Goal: Task Accomplishment & Management: Manage account settings

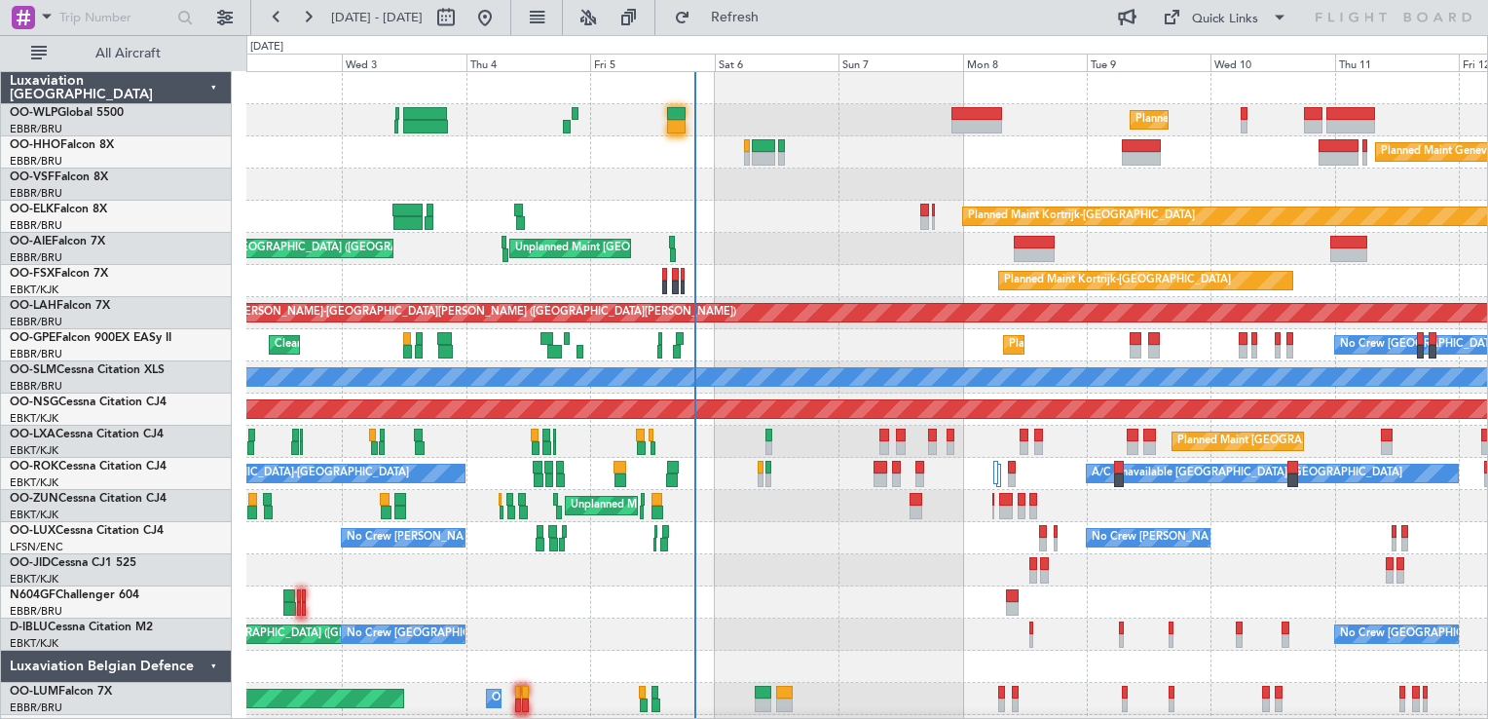
click at [823, 218] on div "Planned Maint Milan (Linate) Planned Maint Geneva ([GEOGRAPHIC_DATA]) Planned M…" at bounding box center [866, 409] width 1241 height 675
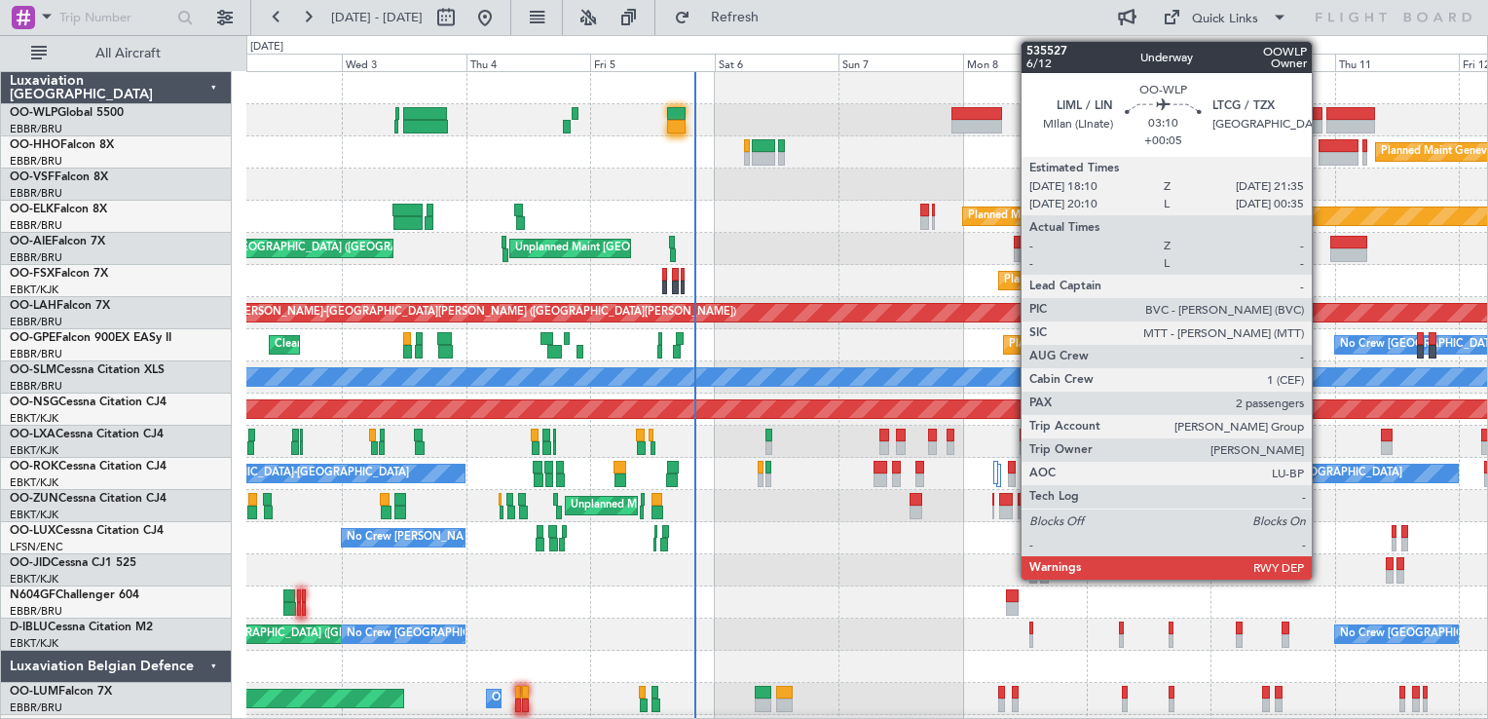
click at [1320, 114] on div at bounding box center [1313, 114] width 19 height 14
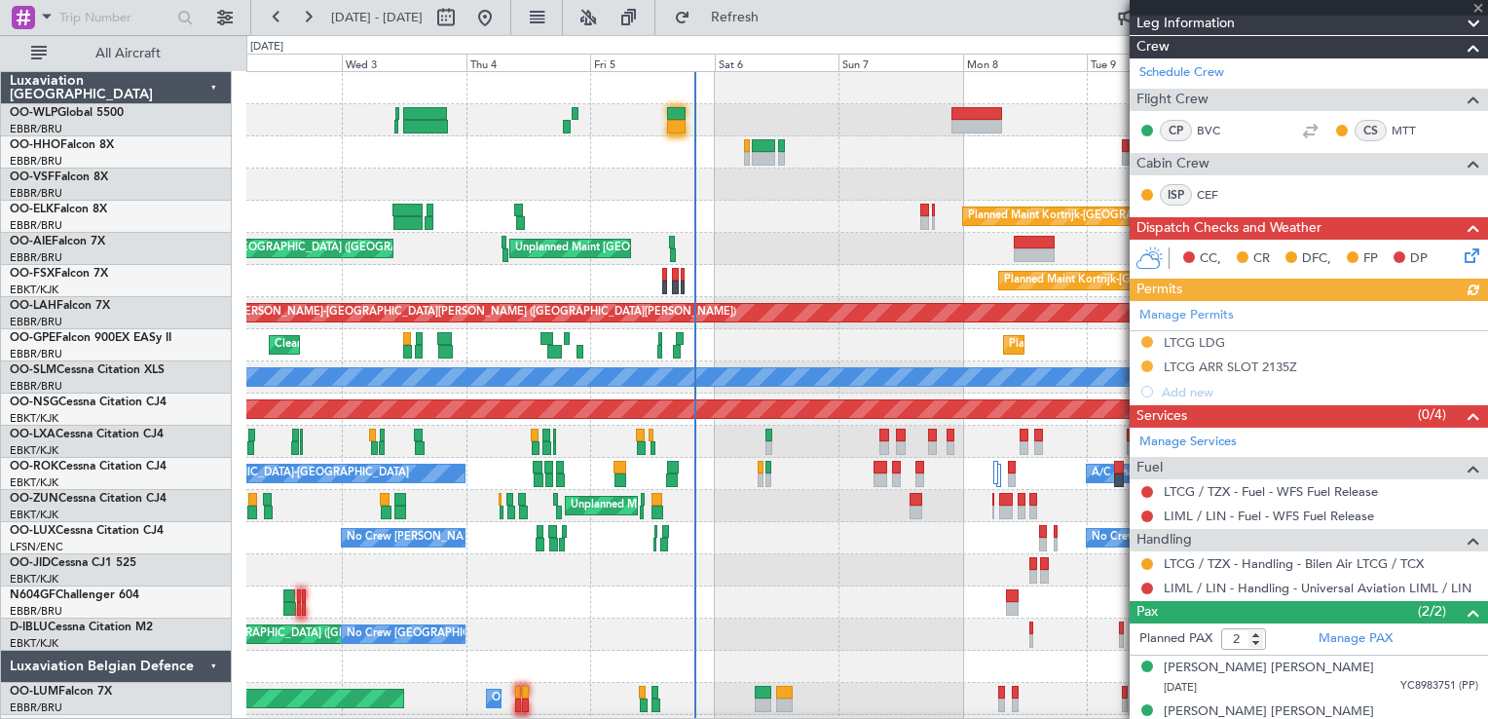
scroll to position [283, 0]
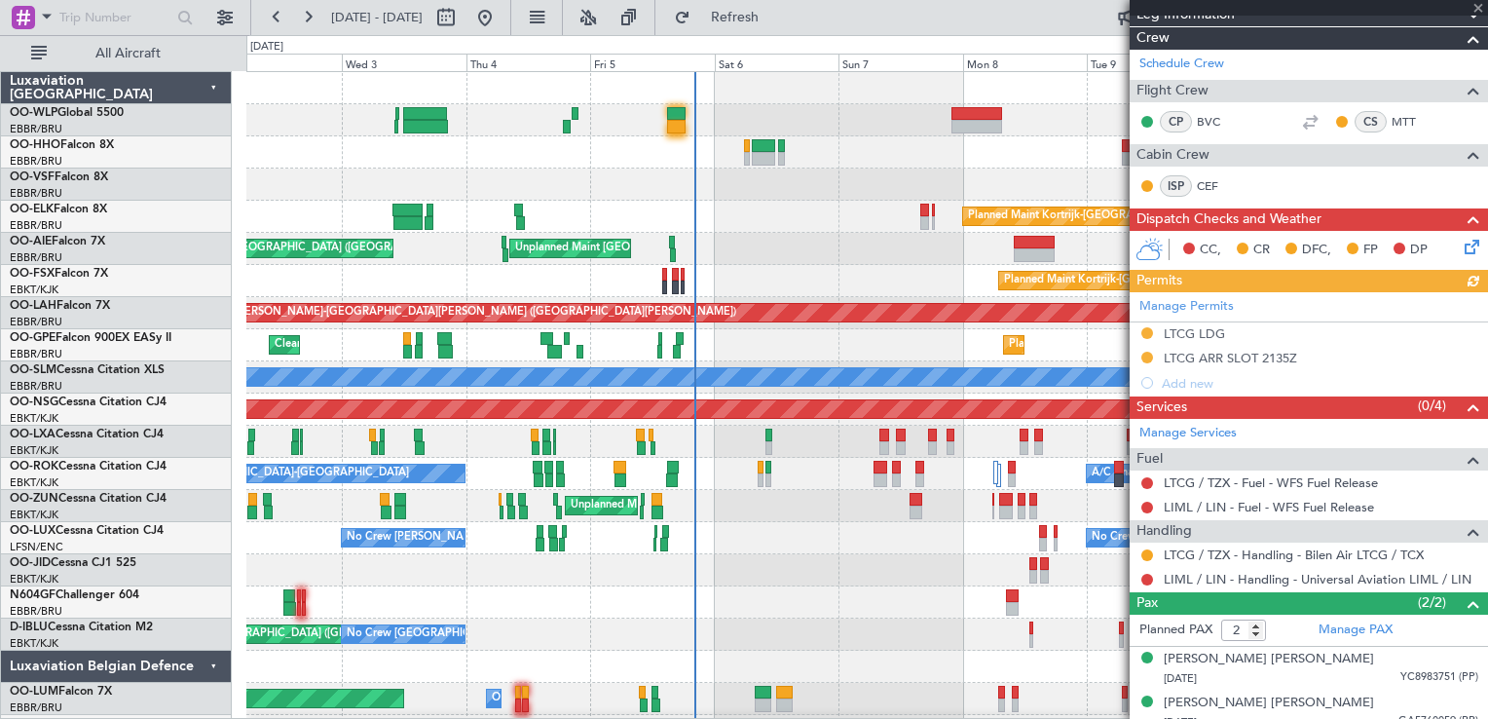
click at [1153, 554] on div at bounding box center [1147, 555] width 16 height 16
click at [1149, 553] on button at bounding box center [1147, 555] width 12 height 12
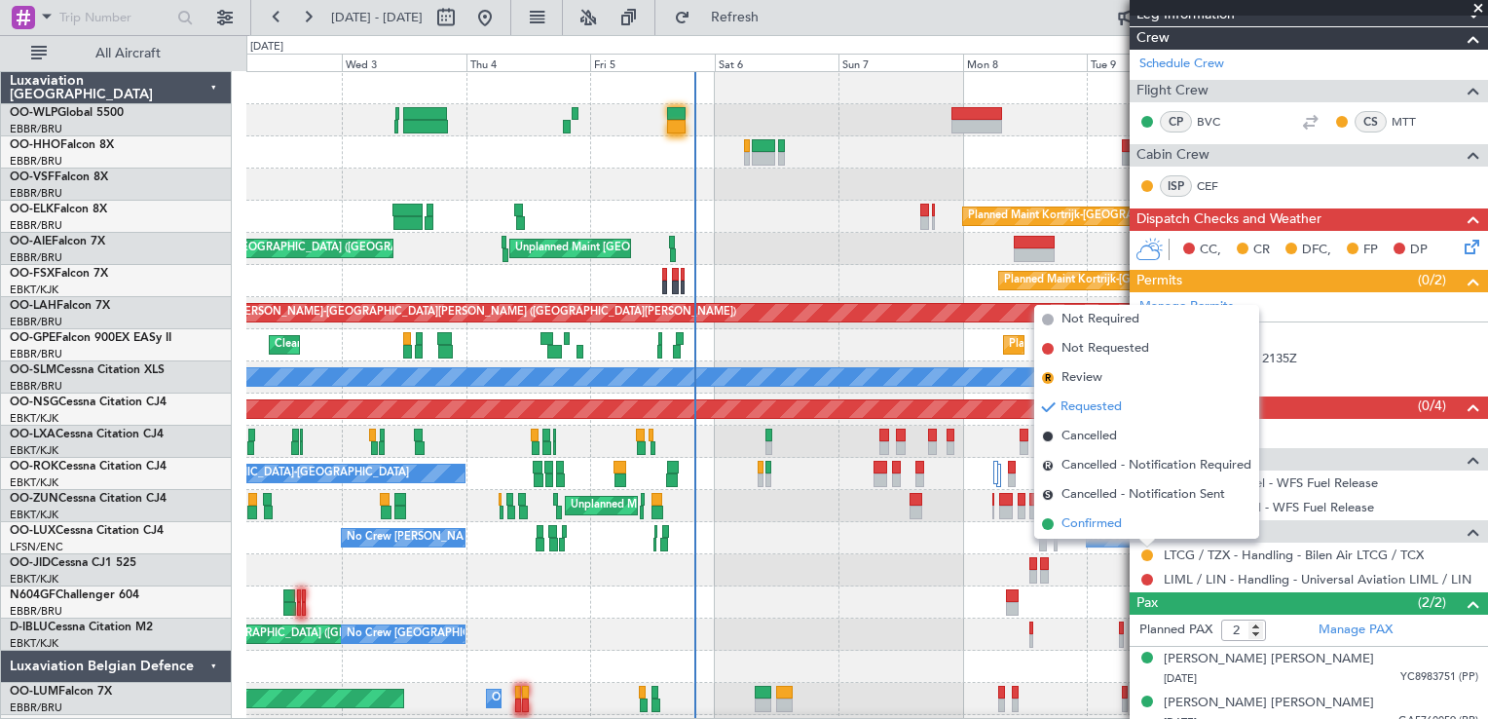
click at [1104, 515] on span "Confirmed" at bounding box center [1091, 523] width 60 height 19
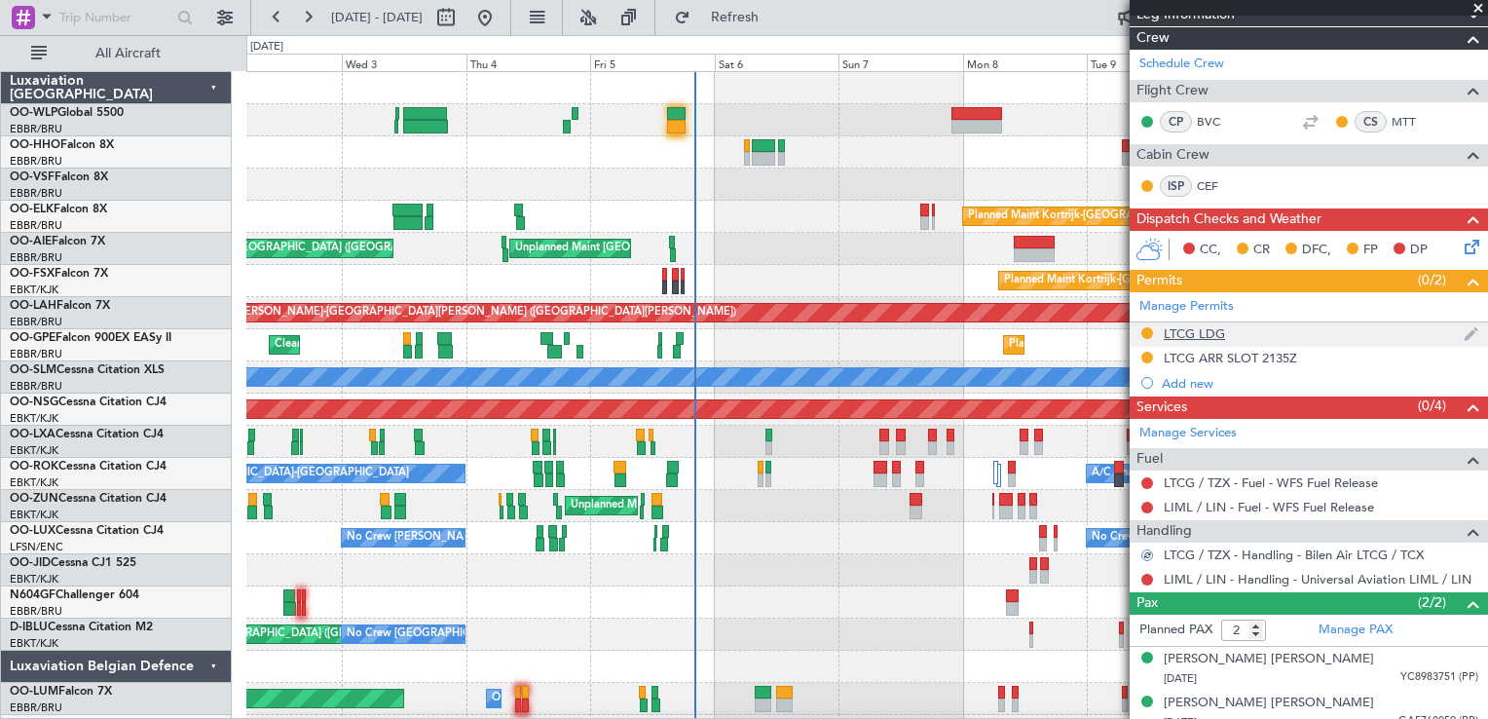
click at [1184, 325] on div "LTCG LDG" at bounding box center [1194, 333] width 61 height 17
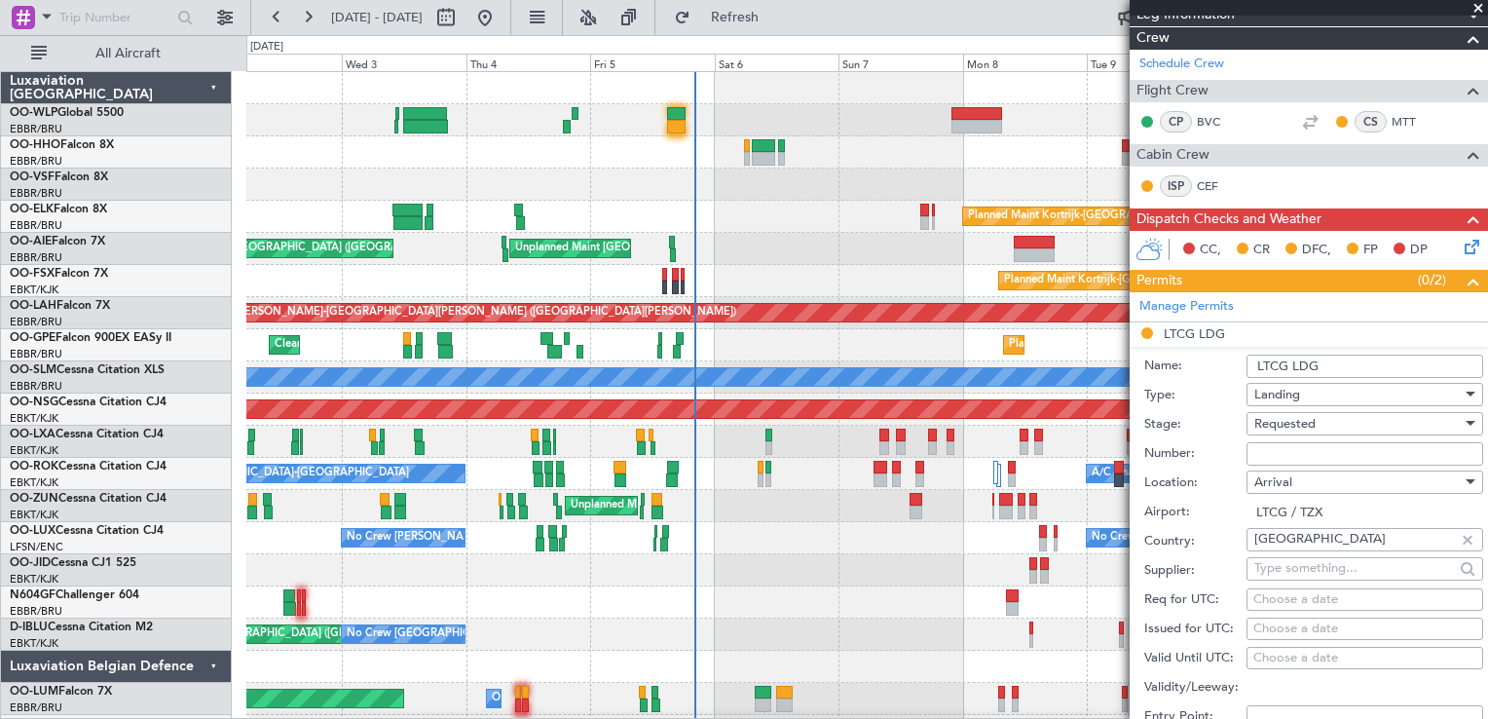
click at [1319, 455] on input "Number:" at bounding box center [1364, 453] width 237 height 23
type input "ECAC BUSINESS FLIGHT"
click at [1293, 426] on span "Requested" at bounding box center [1284, 424] width 61 height 18
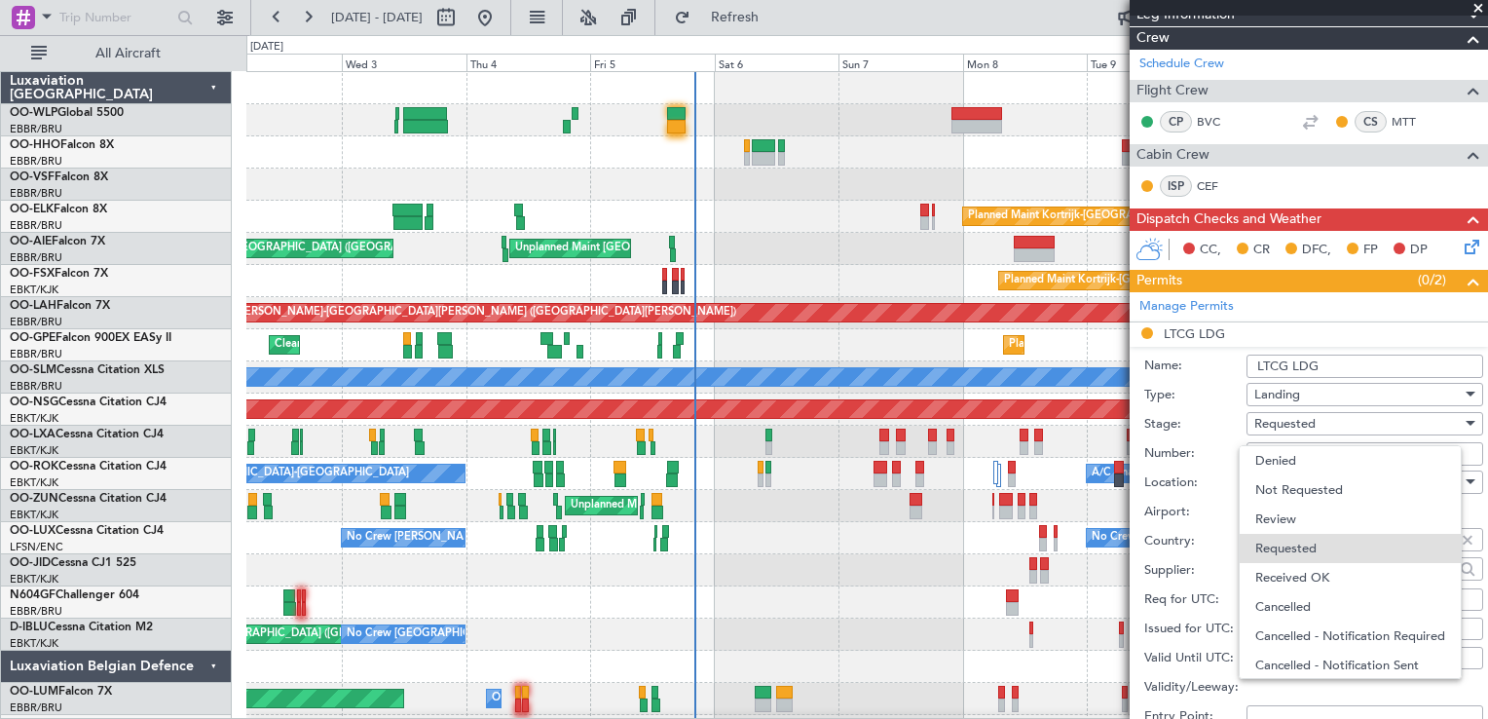
scroll to position [8, 0]
click at [1303, 570] on span "Received OK" at bounding box center [1357, 569] width 204 height 29
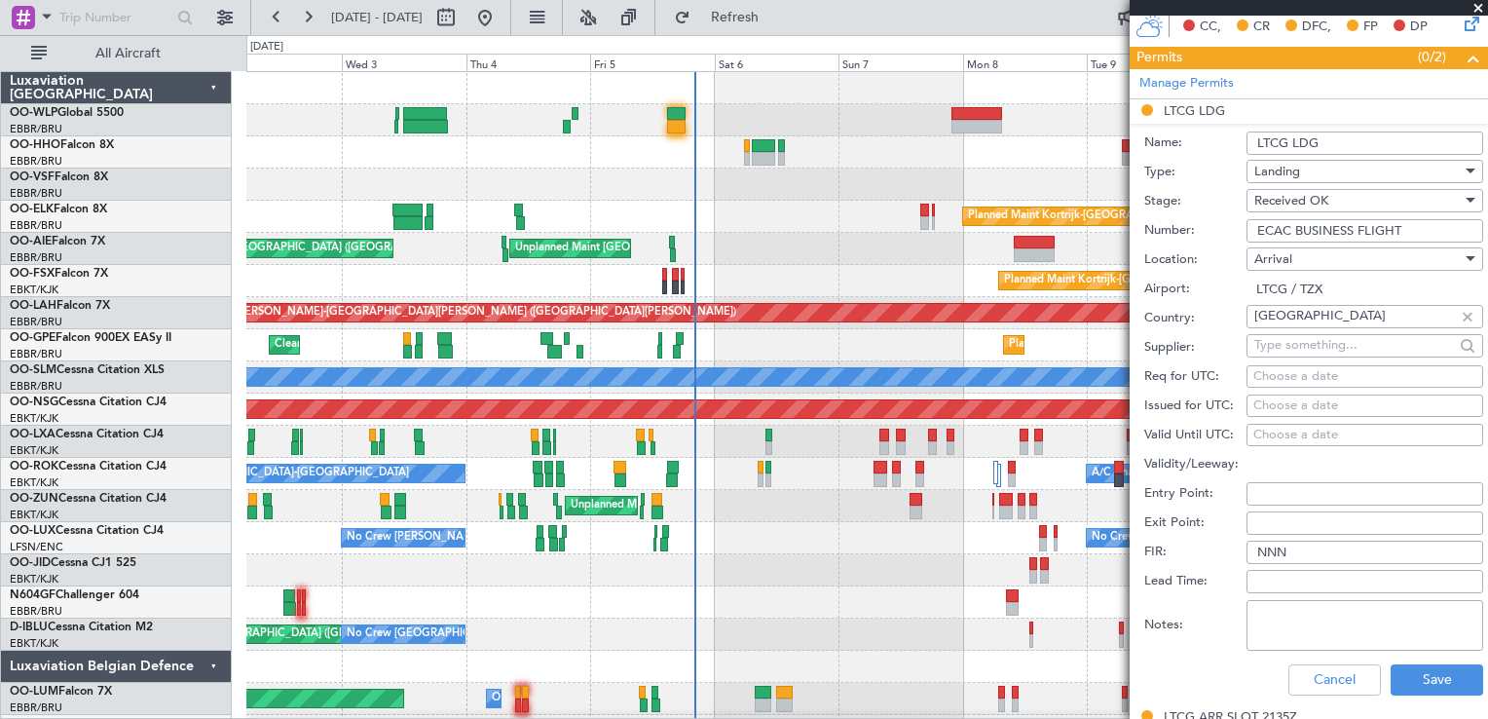
scroll to position [520, 0]
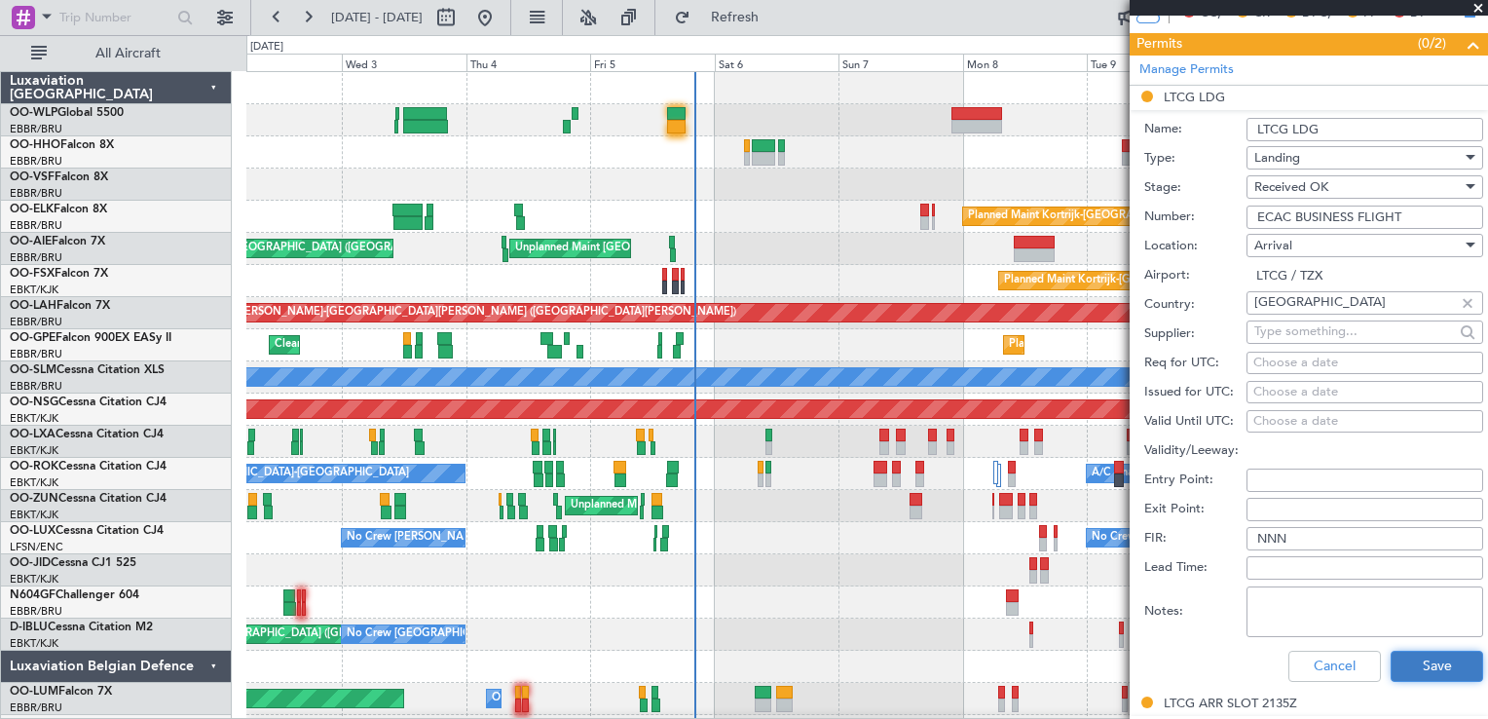
click at [1418, 662] on button "Save" at bounding box center [1437, 666] width 93 height 31
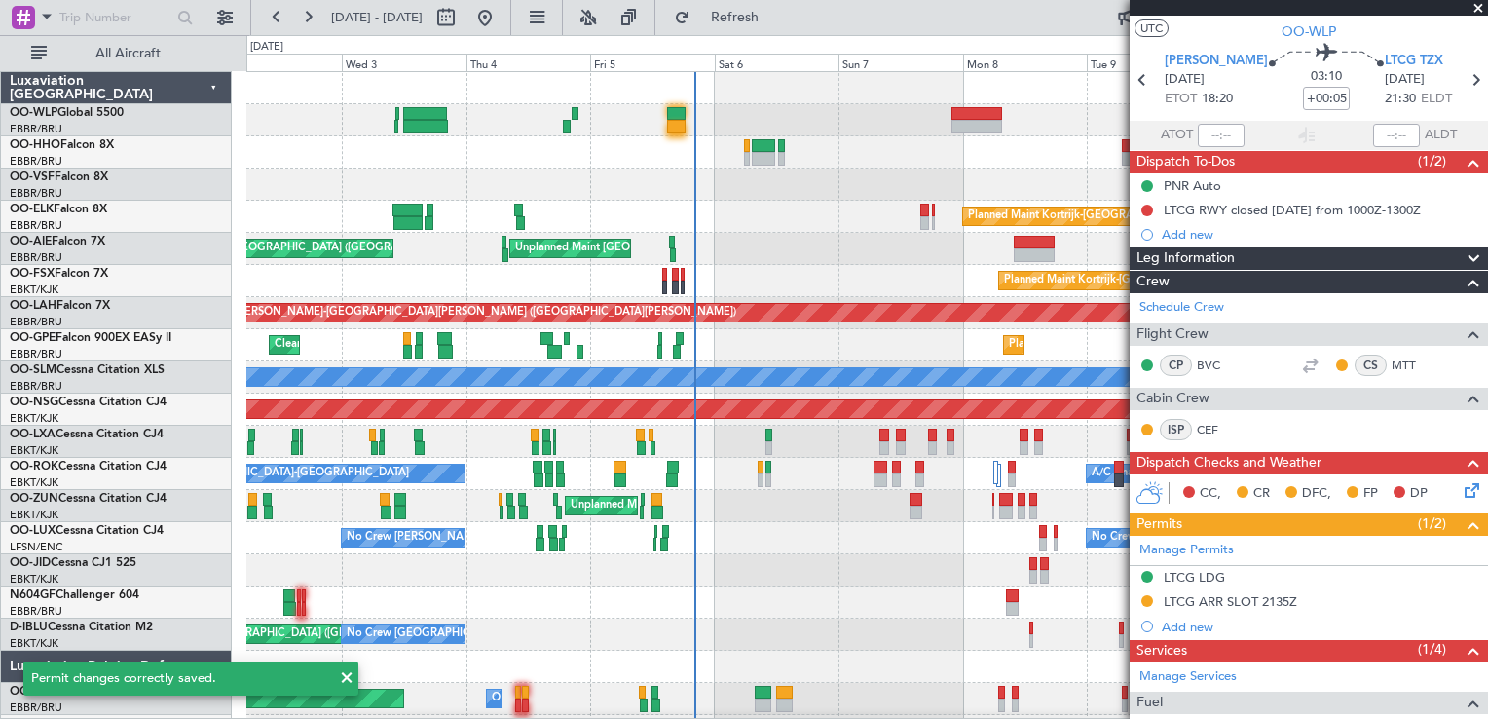
scroll to position [16, 0]
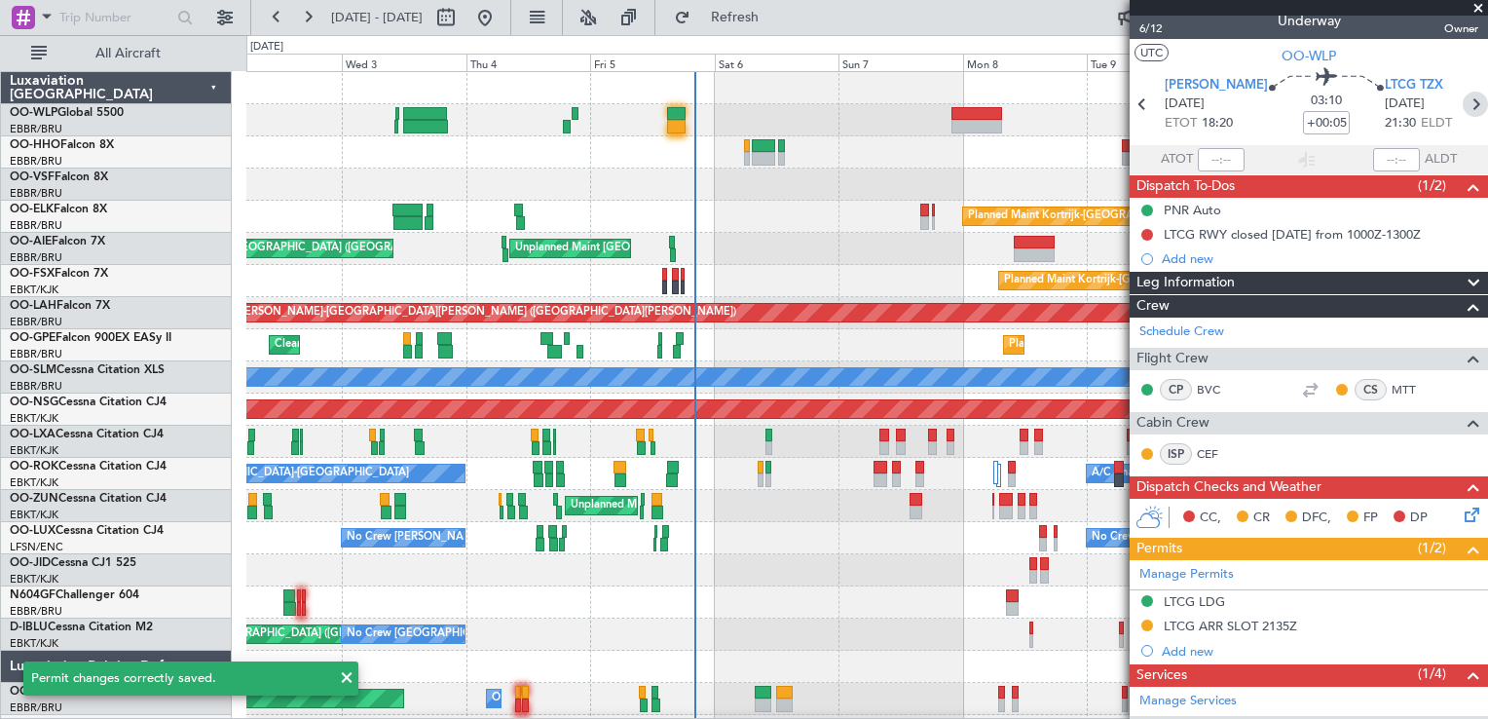
click at [1463, 109] on icon at bounding box center [1475, 104] width 25 height 25
type input "-00:25"
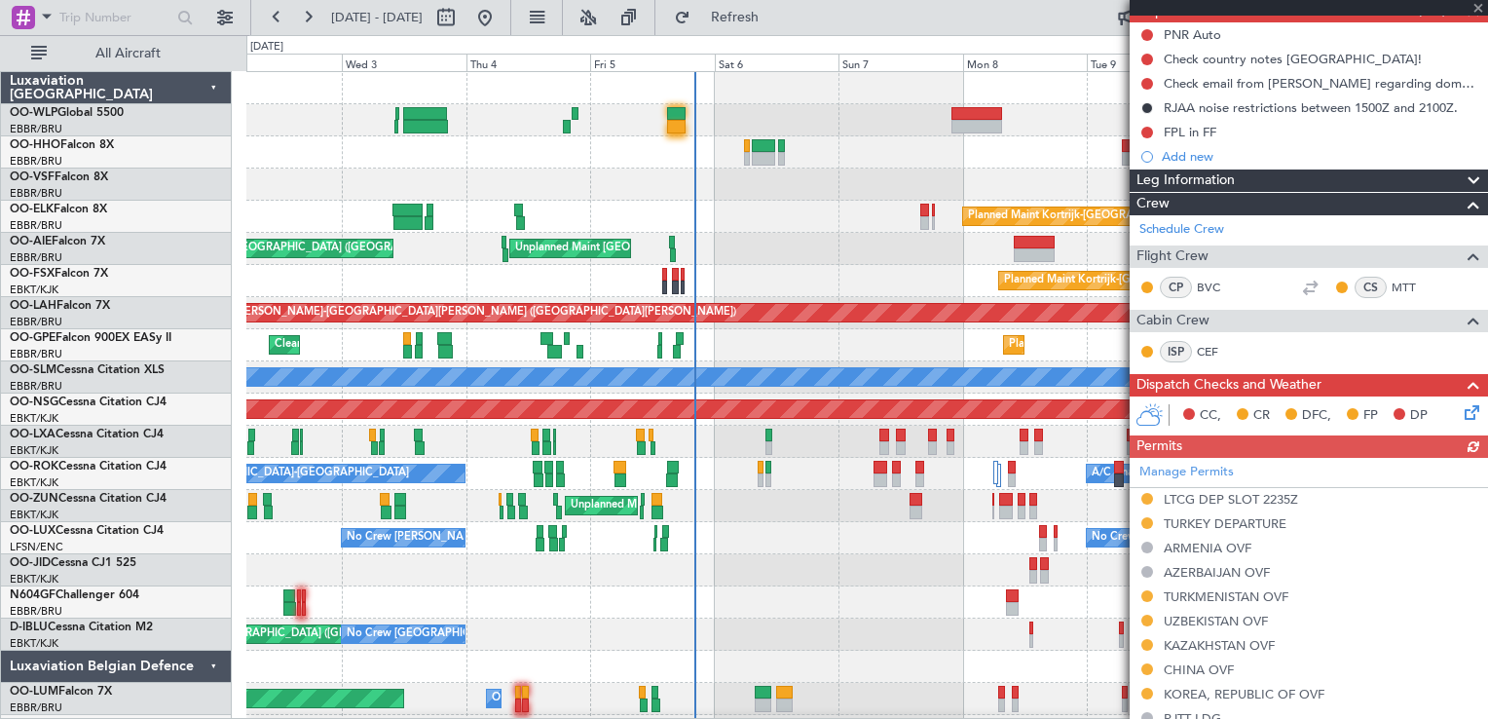
scroll to position [210, 0]
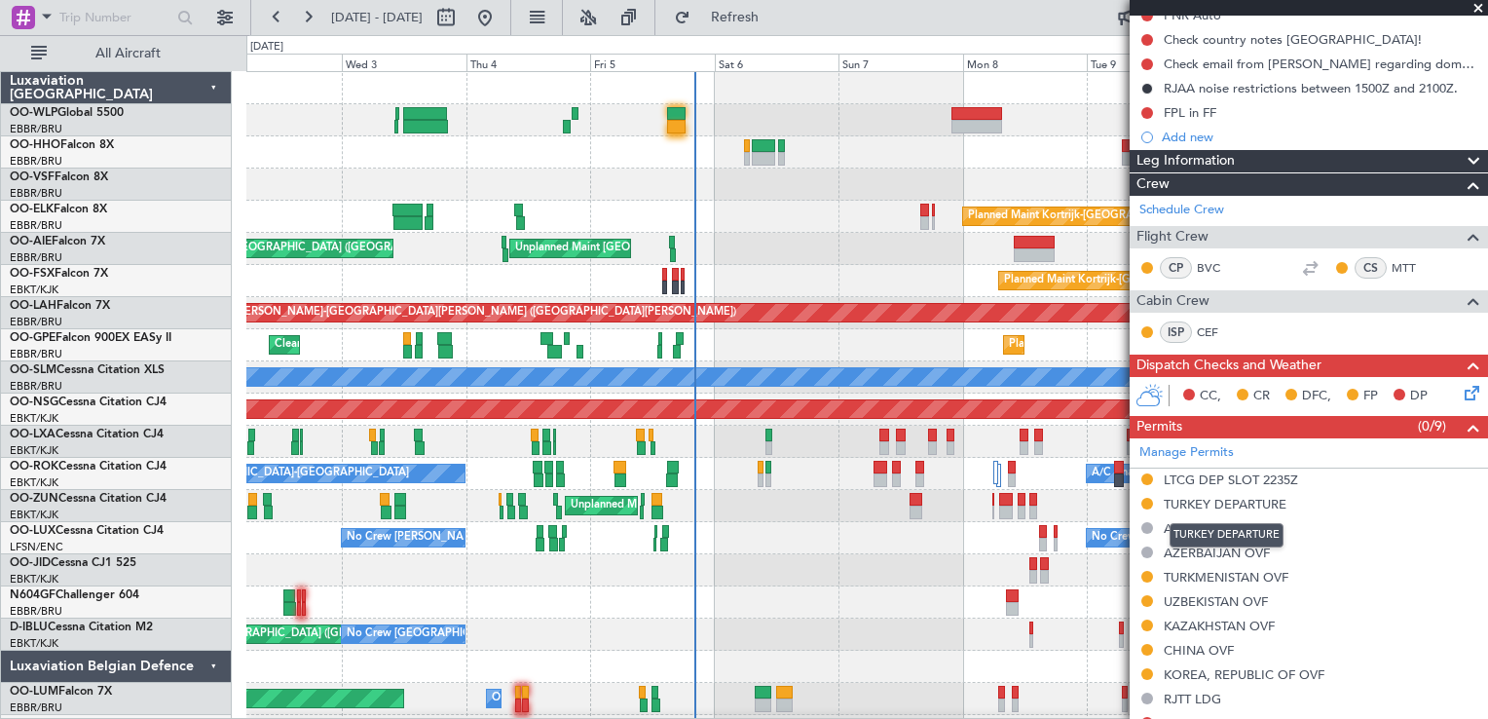
click at [1207, 498] on div "TURKEY DEPARTURE" at bounding box center [1225, 504] width 123 height 17
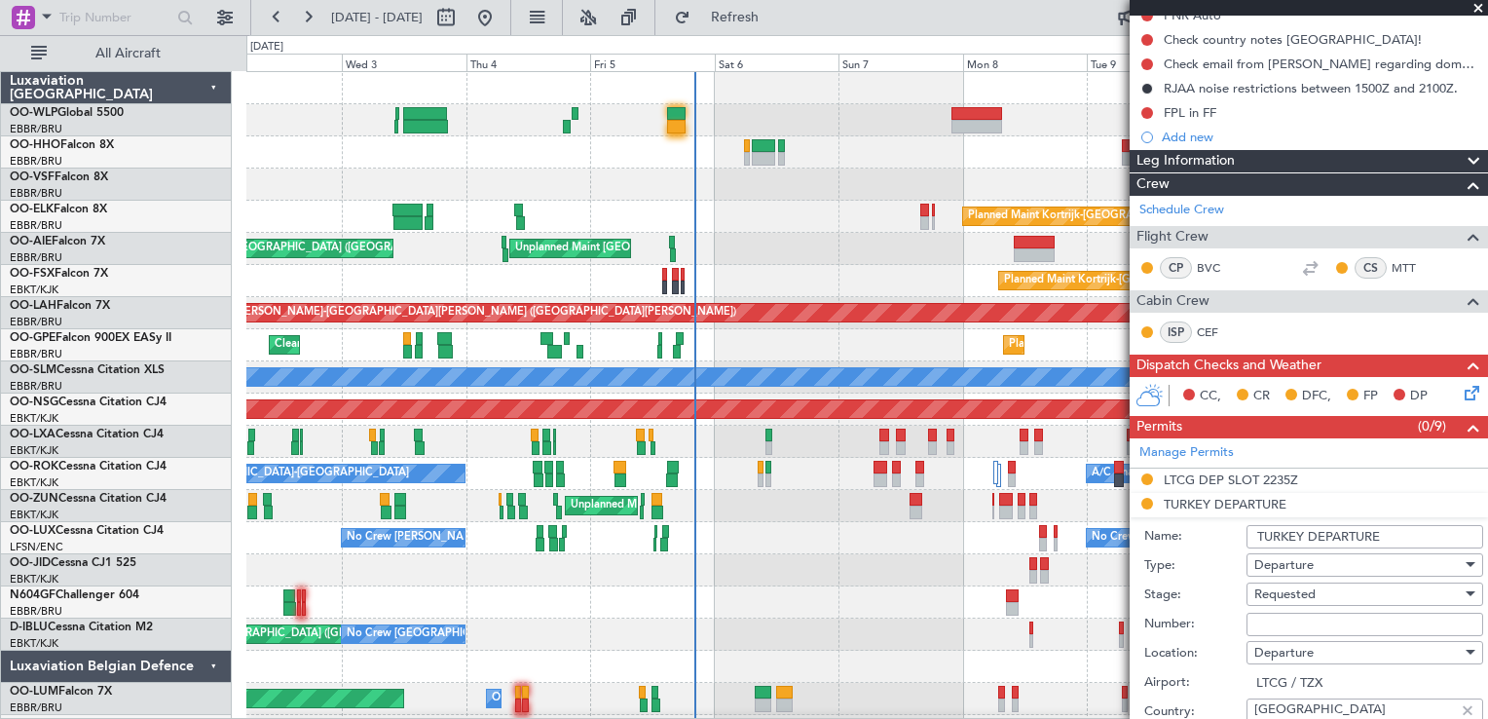
click at [1275, 624] on input "Number:" at bounding box center [1364, 624] width 237 height 23
type input "ECAC BUSINESS FLIGHT"
click at [1310, 599] on span "Requested" at bounding box center [1284, 594] width 61 height 18
click at [1190, 611] on div at bounding box center [744, 359] width 1488 height 719
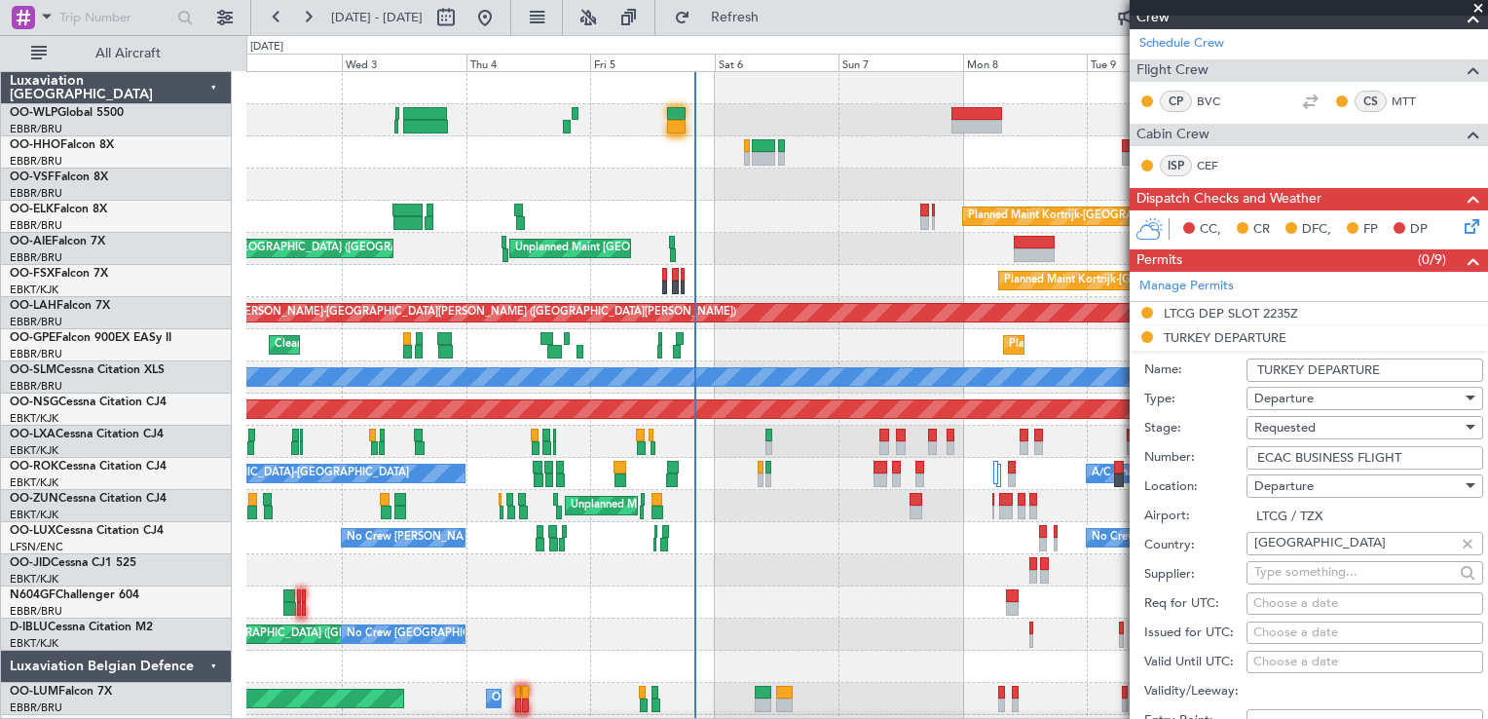
scroll to position [397, 0]
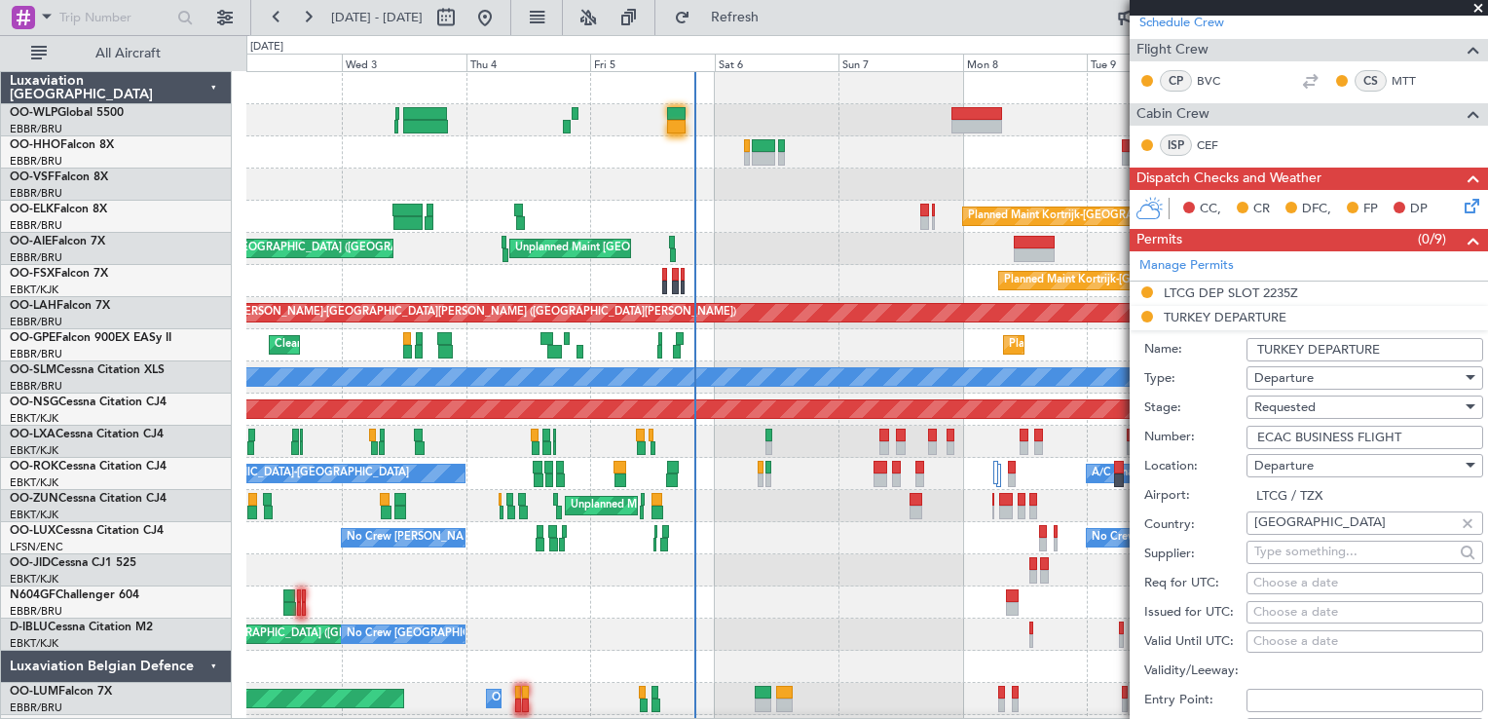
click at [1288, 383] on span "Departure" at bounding box center [1283, 378] width 59 height 18
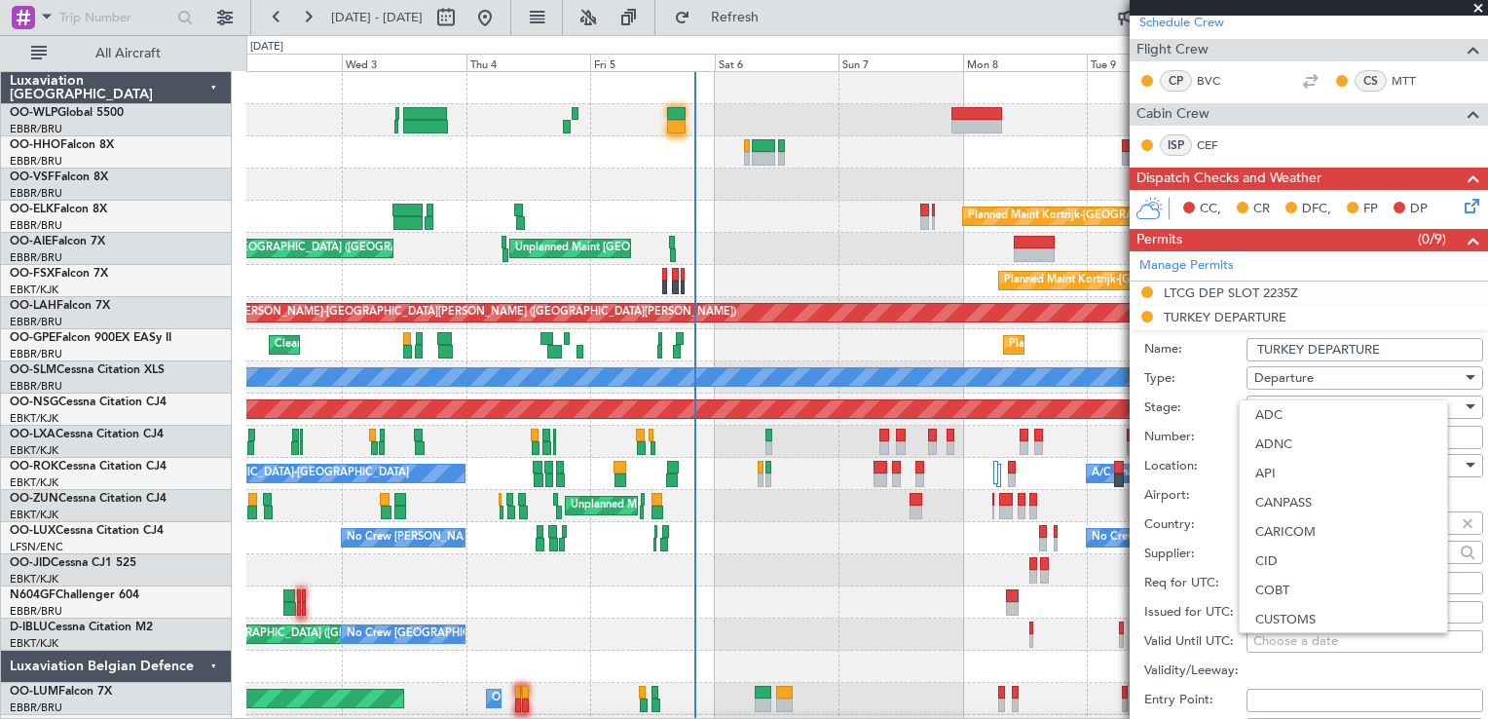
scroll to position [198, 0]
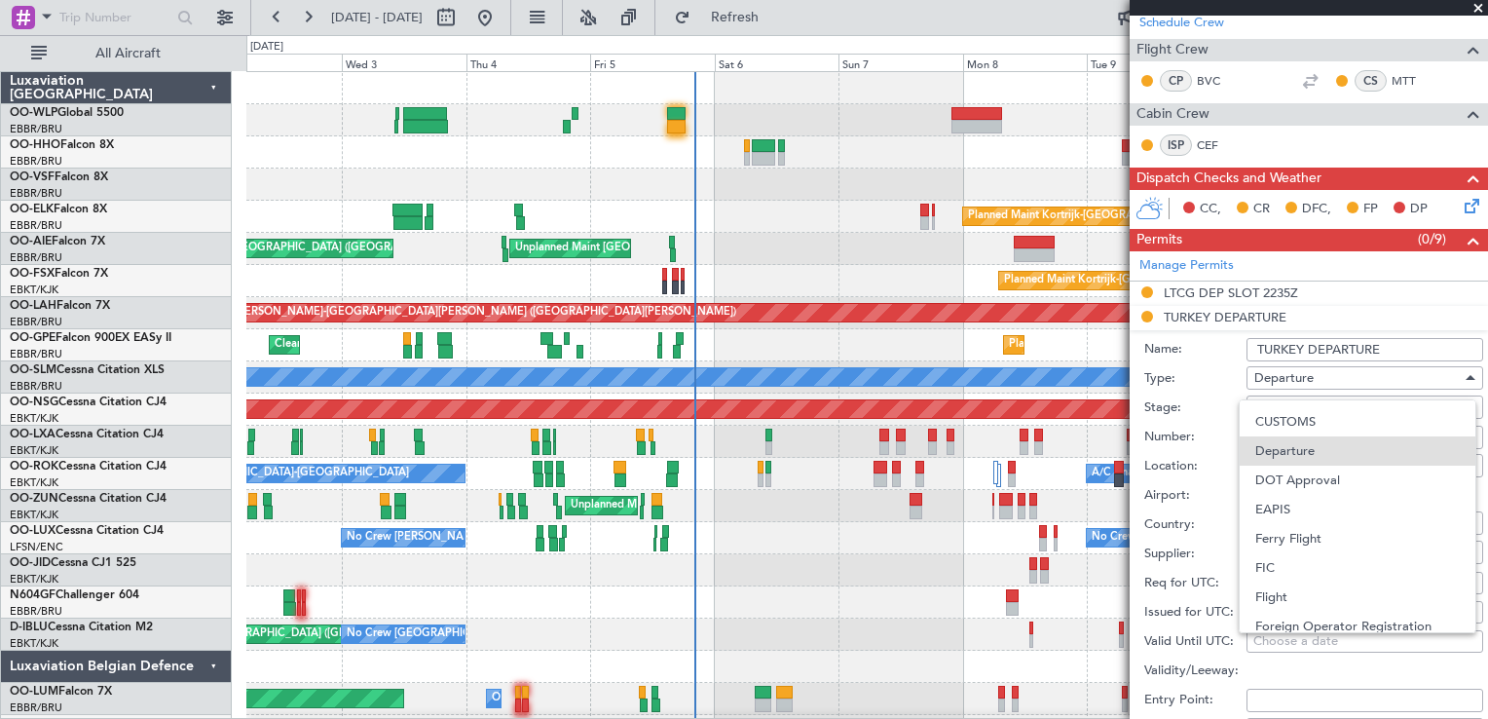
click at [1201, 395] on div at bounding box center [744, 359] width 1488 height 719
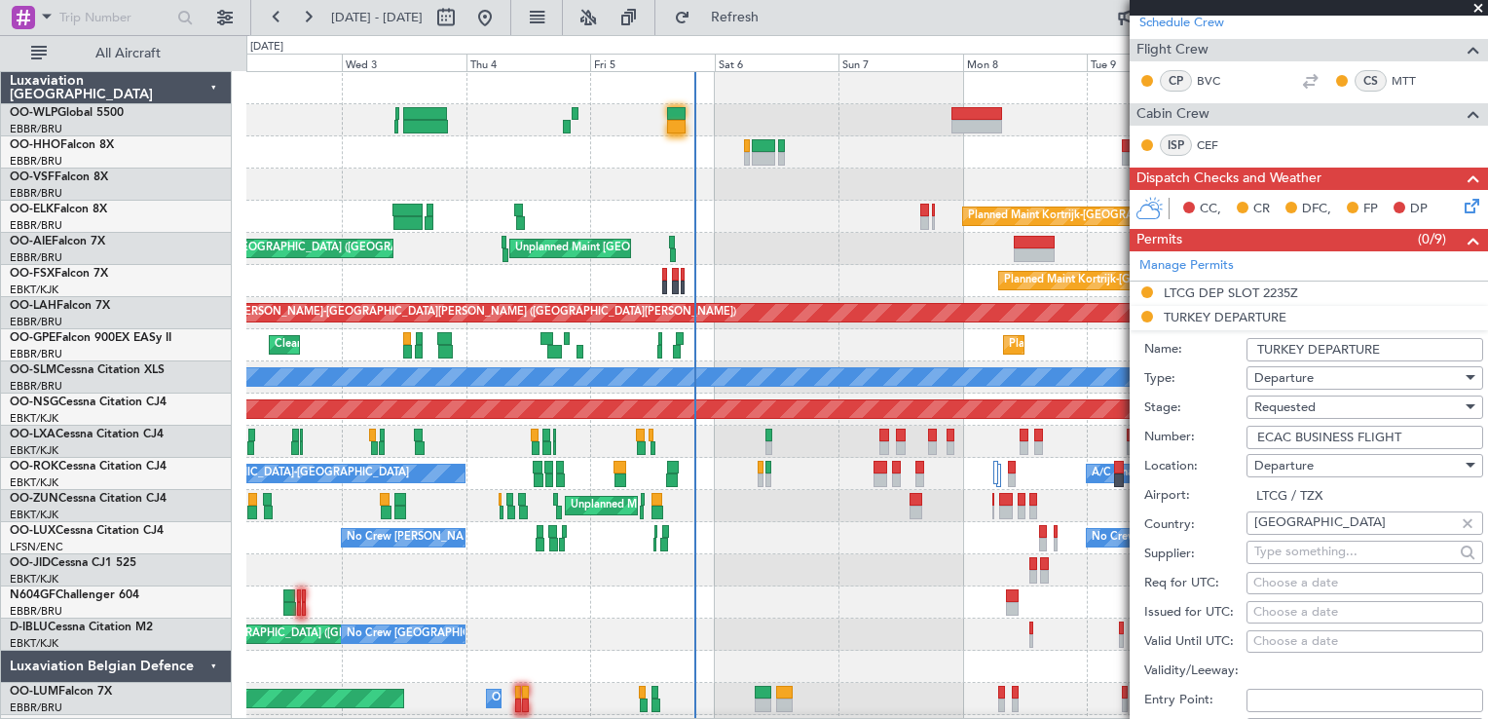
click at [1271, 403] on span "Requested" at bounding box center [1284, 407] width 61 height 18
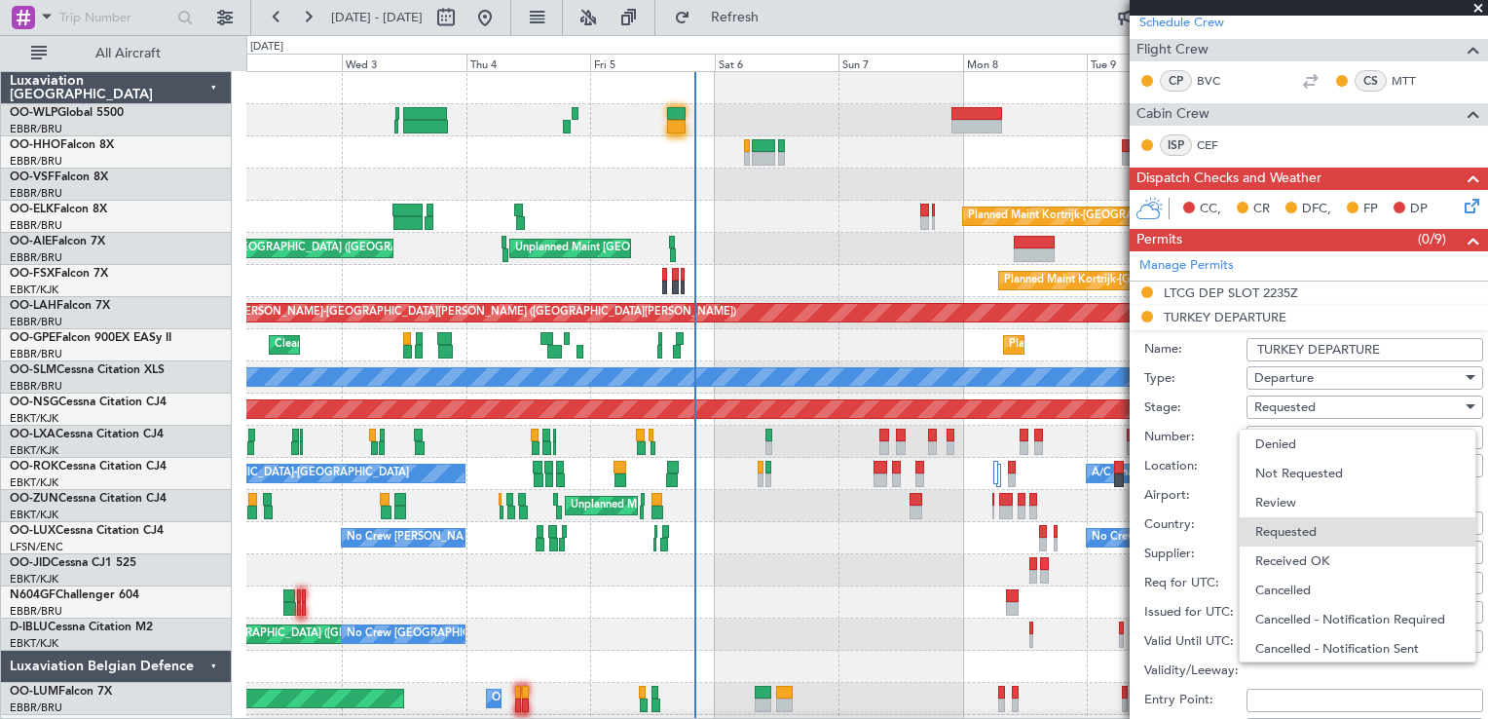
scroll to position [8, 0]
click at [1282, 560] on span "Received OK" at bounding box center [1357, 553] width 204 height 29
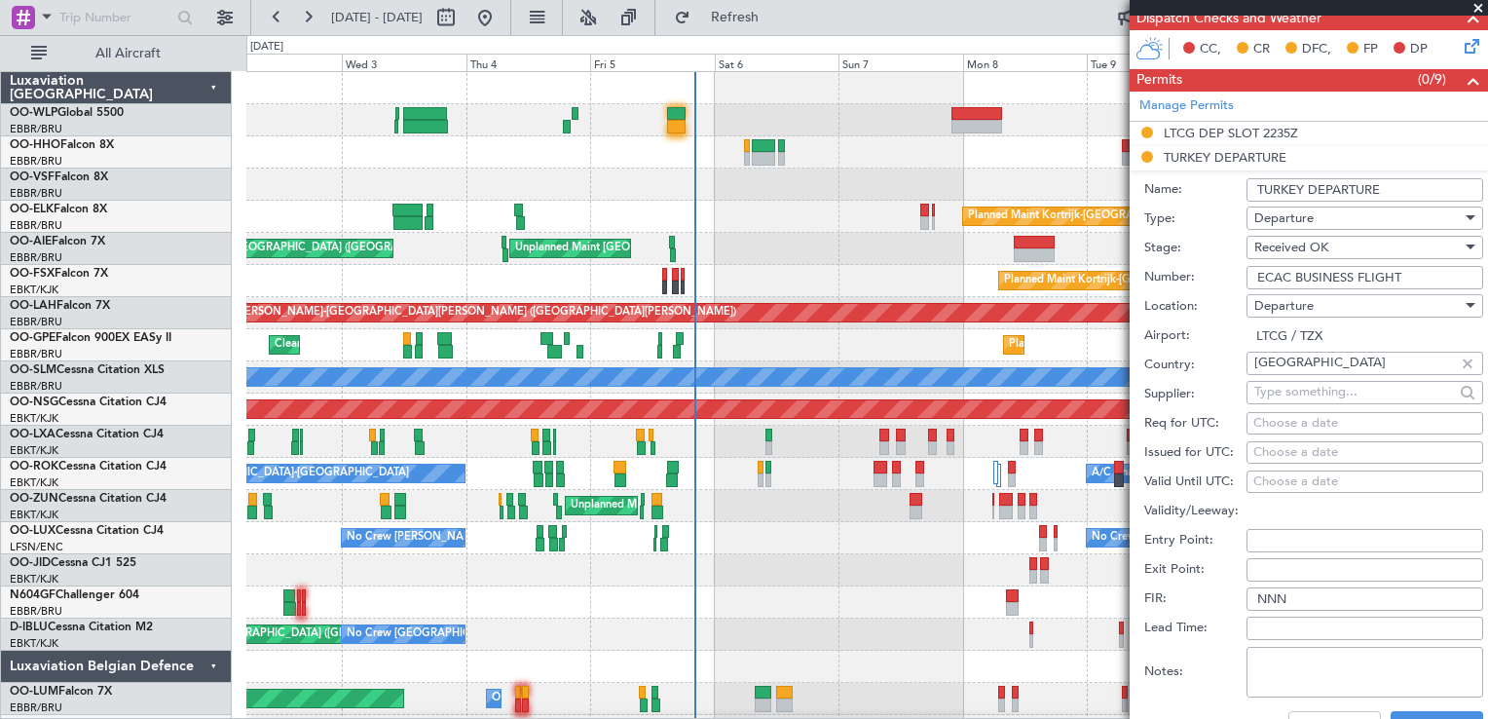
scroll to position [594, 0]
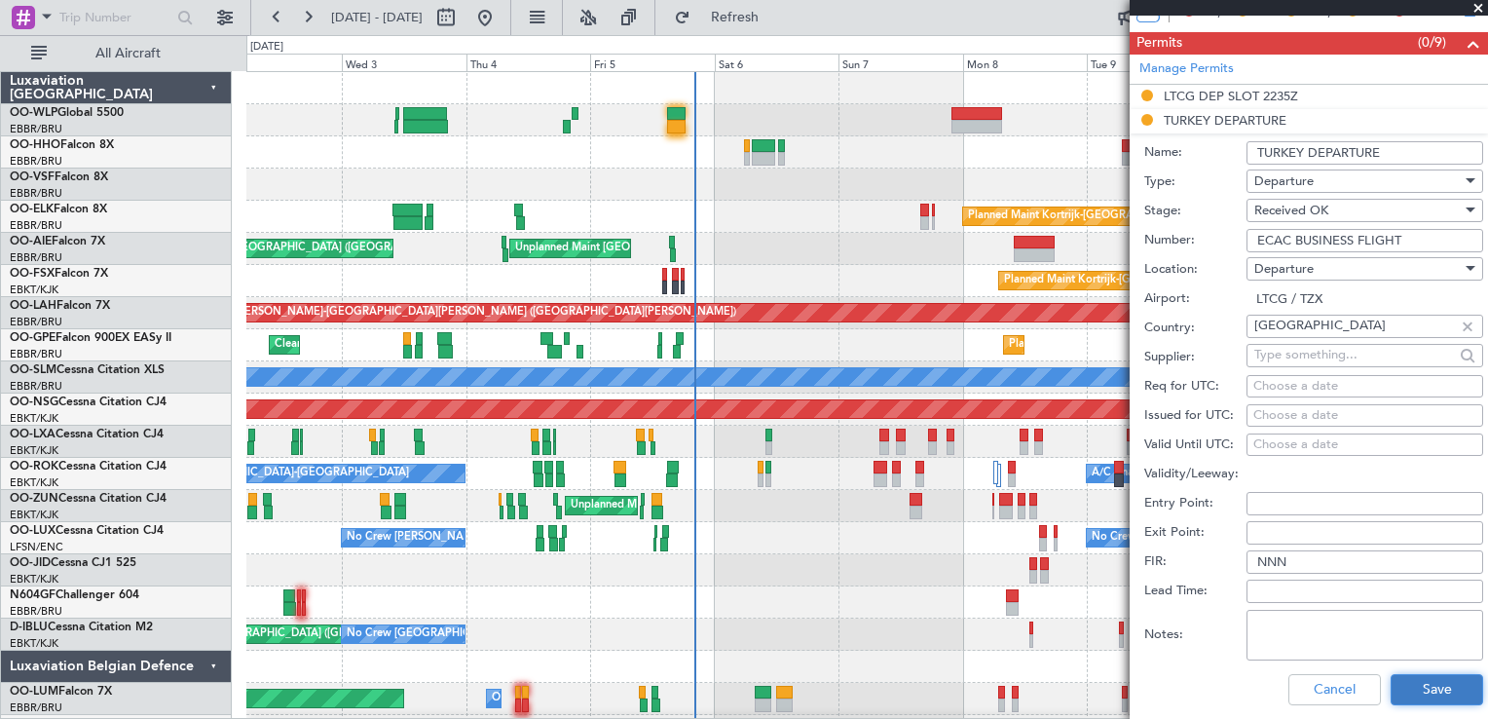
click at [1406, 684] on button "Save" at bounding box center [1437, 689] width 93 height 31
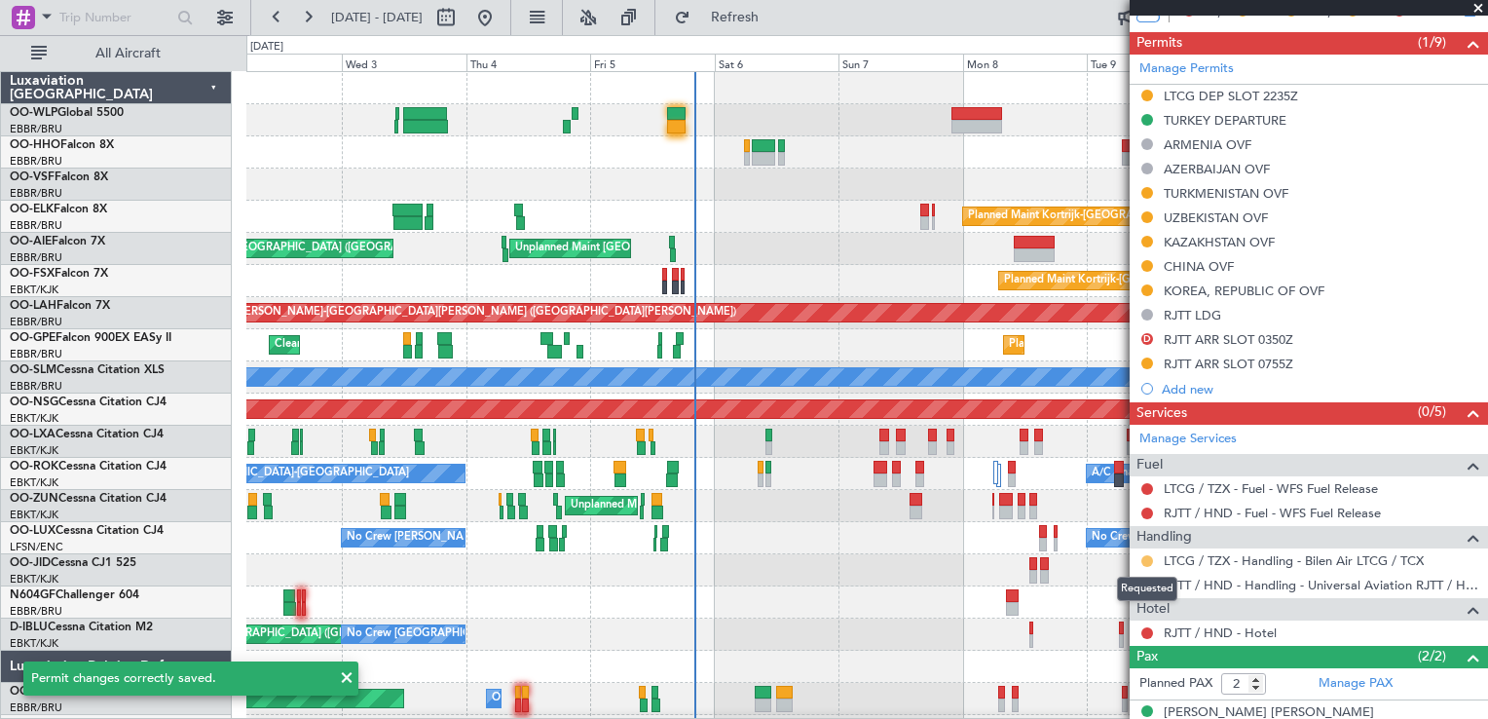
click at [1147, 559] on button at bounding box center [1147, 561] width 12 height 12
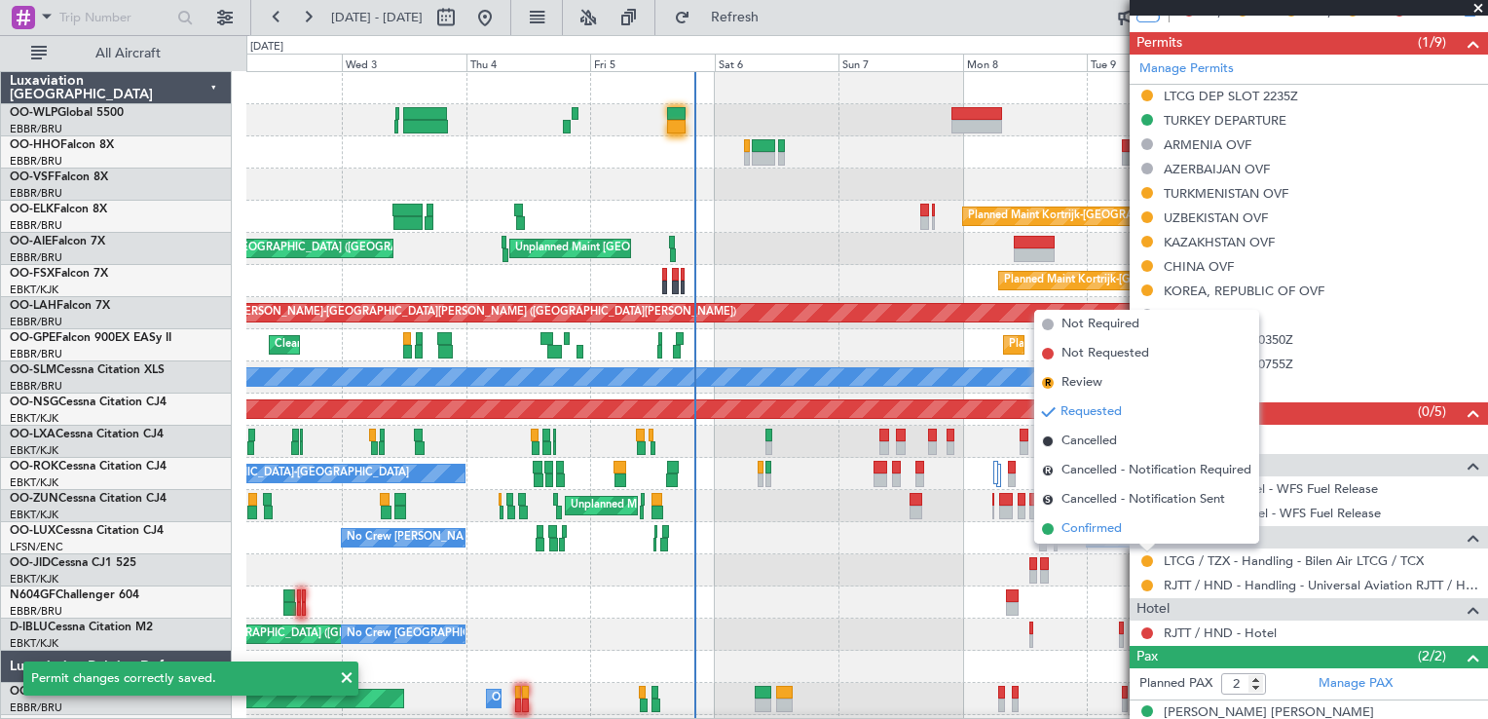
click at [1116, 532] on span "Confirmed" at bounding box center [1091, 528] width 60 height 19
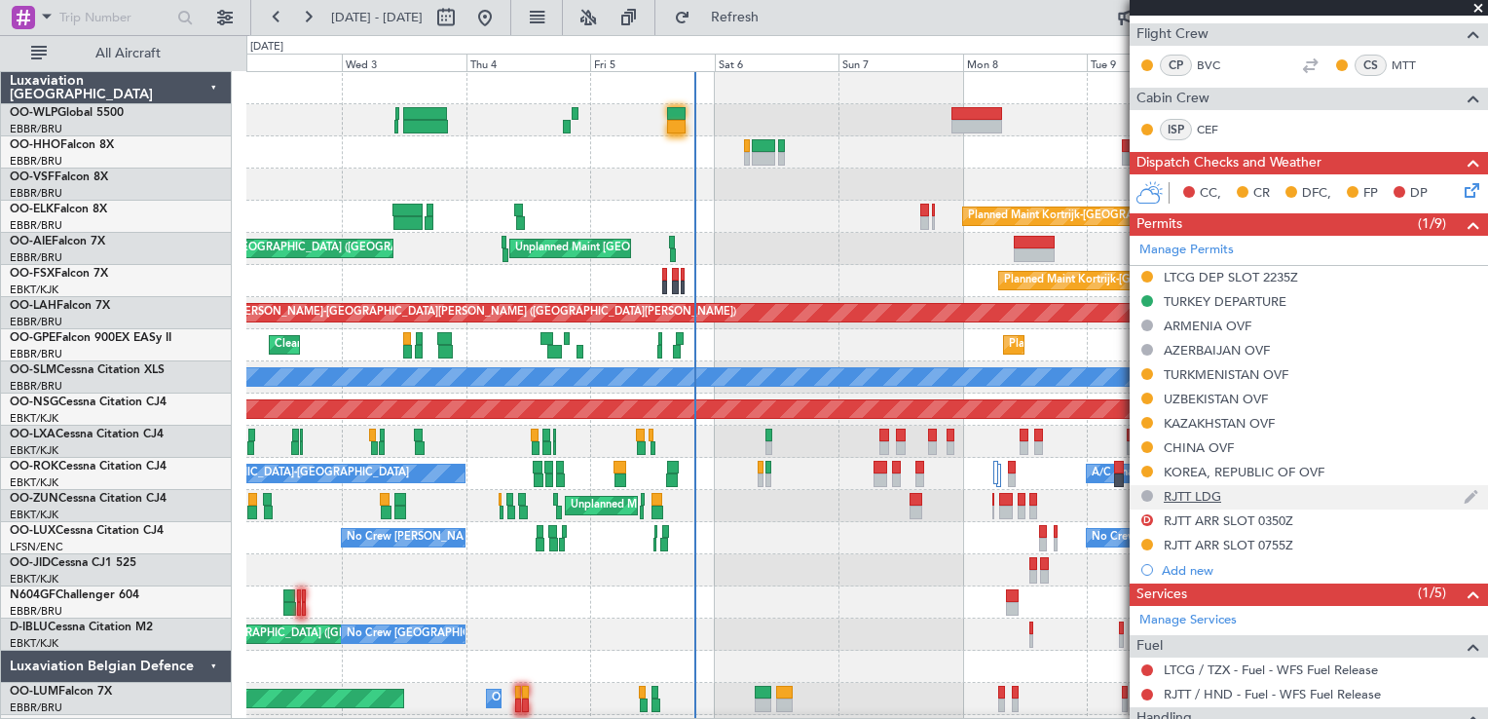
scroll to position [415, 0]
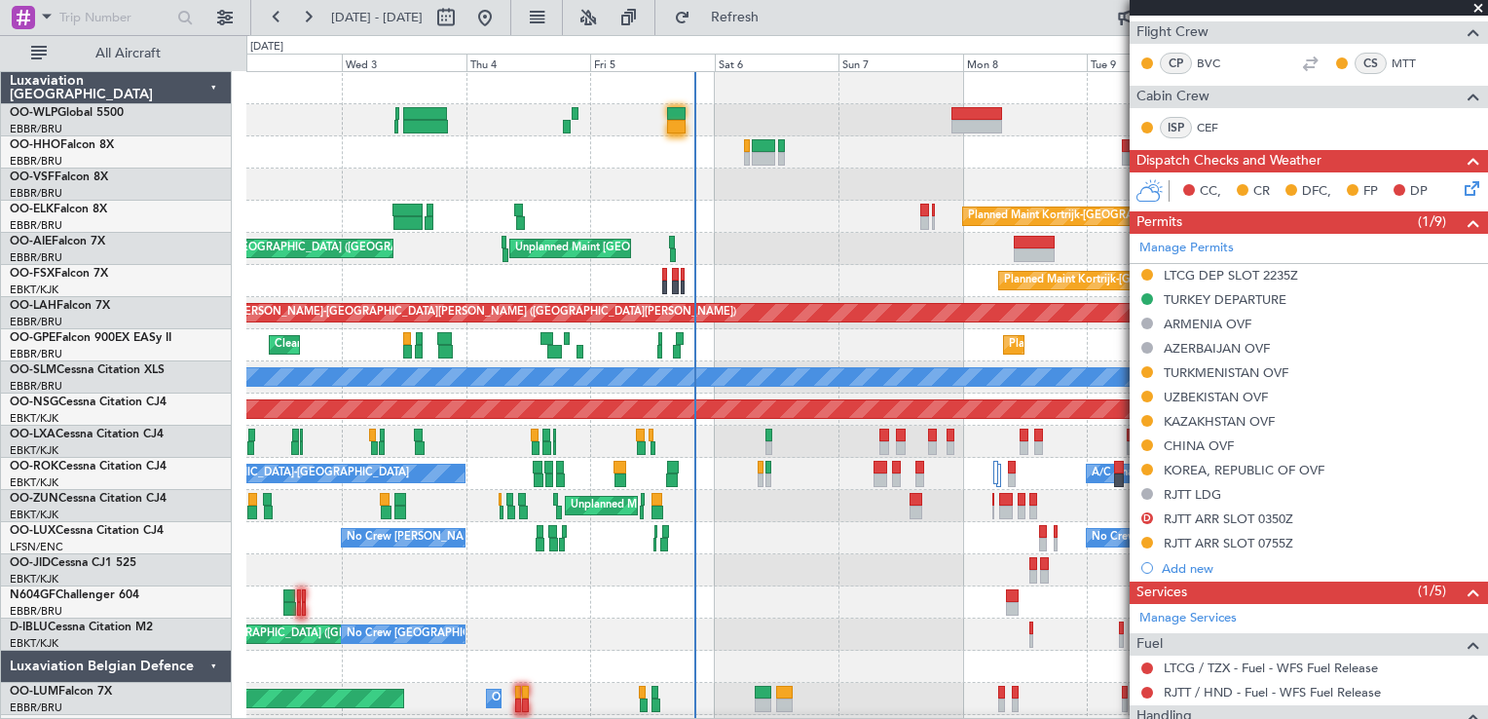
click at [531, 174] on div at bounding box center [866, 184] width 1241 height 32
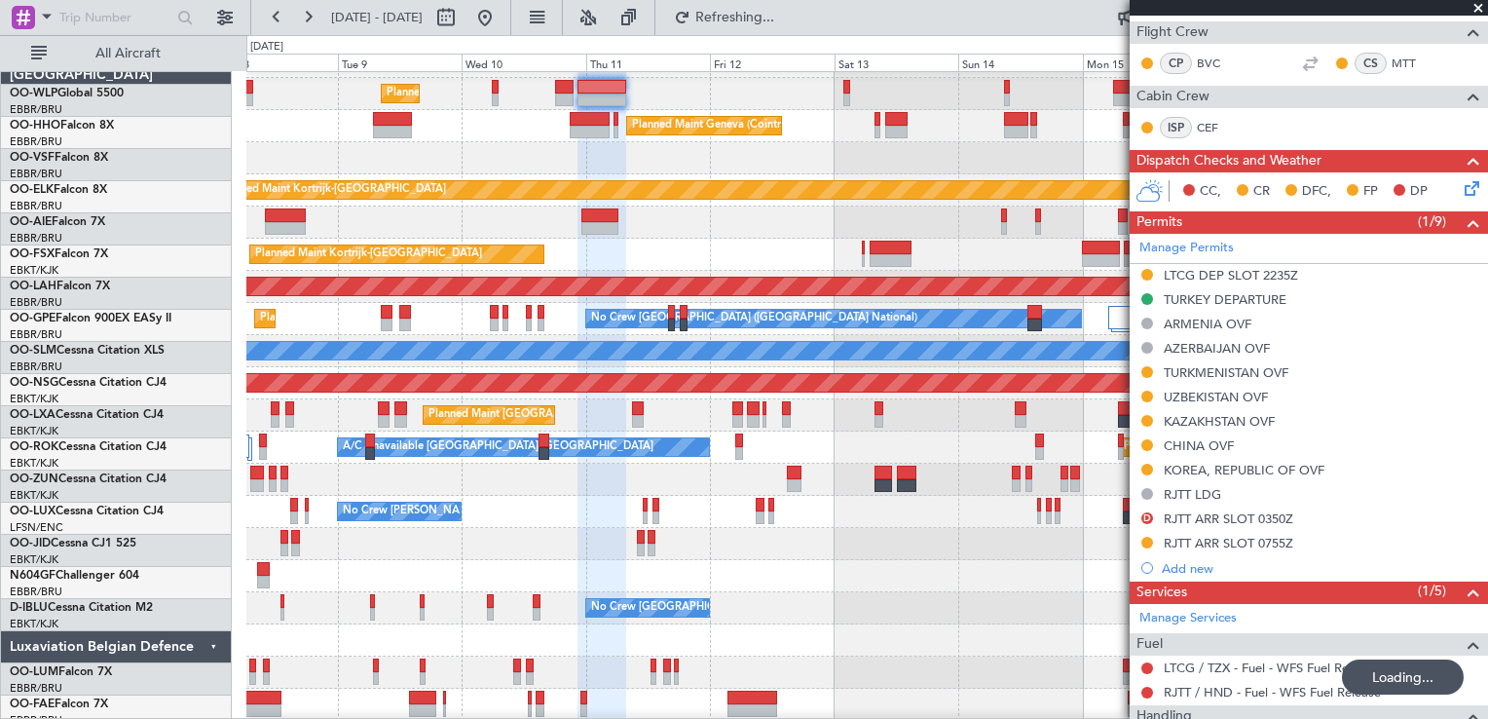
scroll to position [26, 0]
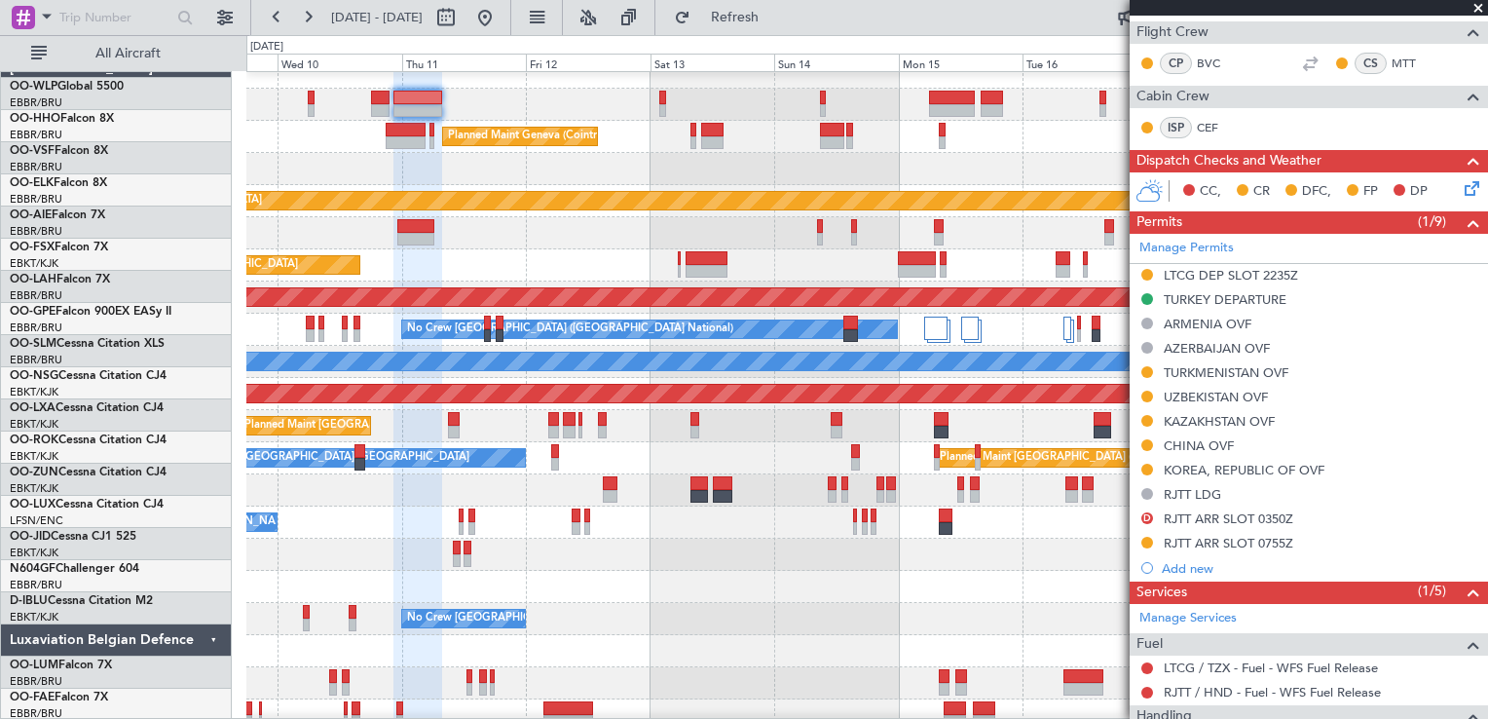
click at [799, 255] on div "Planned Maint Kortrijk-[GEOGRAPHIC_DATA]" at bounding box center [866, 265] width 1241 height 32
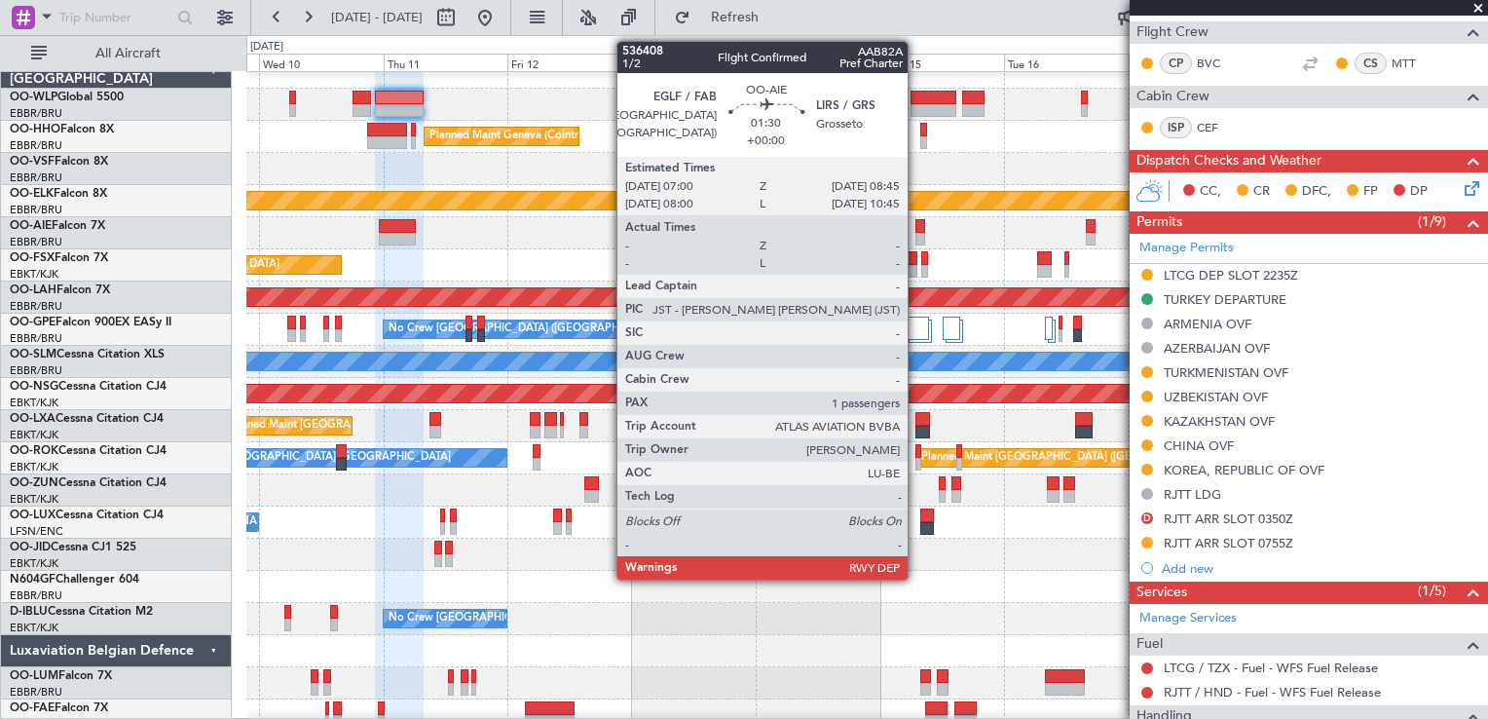
click at [916, 236] on div at bounding box center [920, 240] width 10 height 14
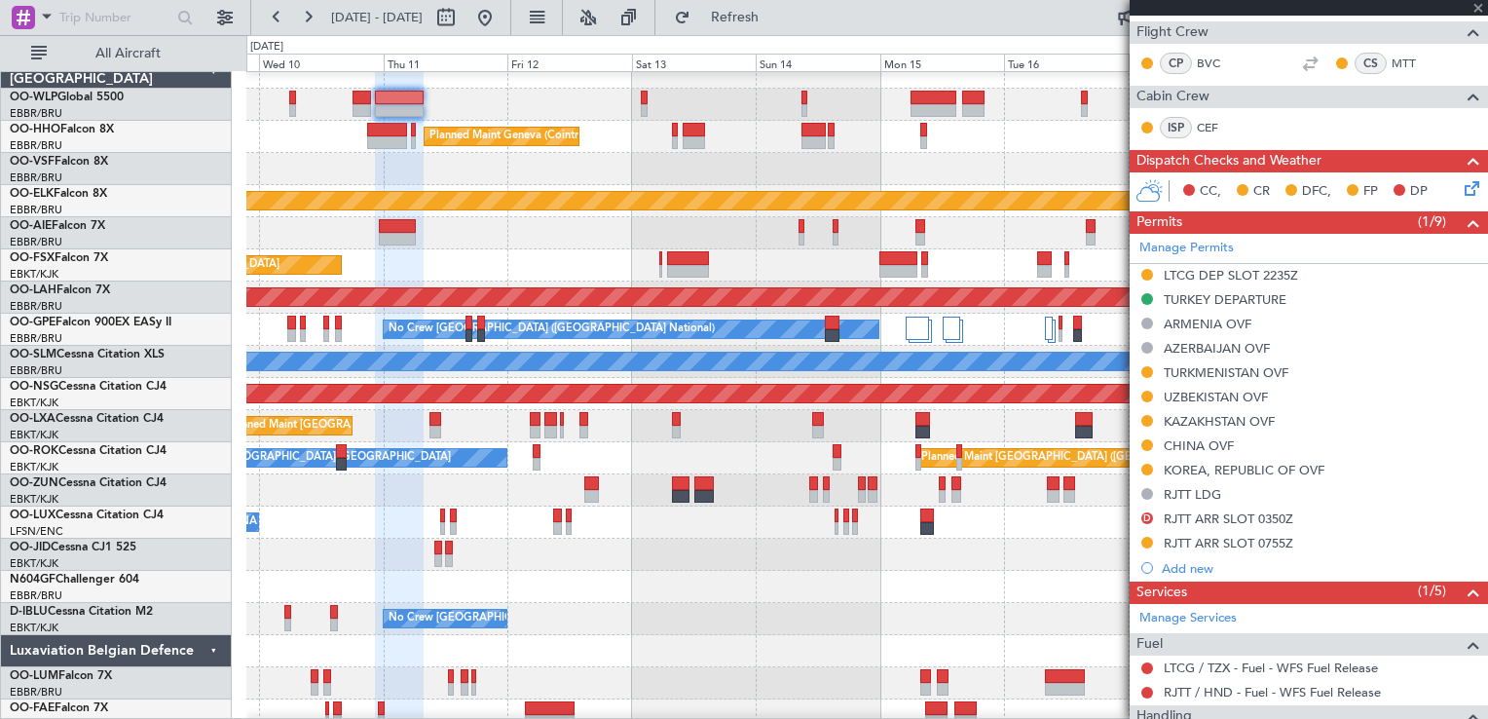
click at [873, 167] on div "Planned Maint Milan (Linate) Planned Maint Geneva ([GEOGRAPHIC_DATA]) Planned M…" at bounding box center [866, 393] width 1241 height 675
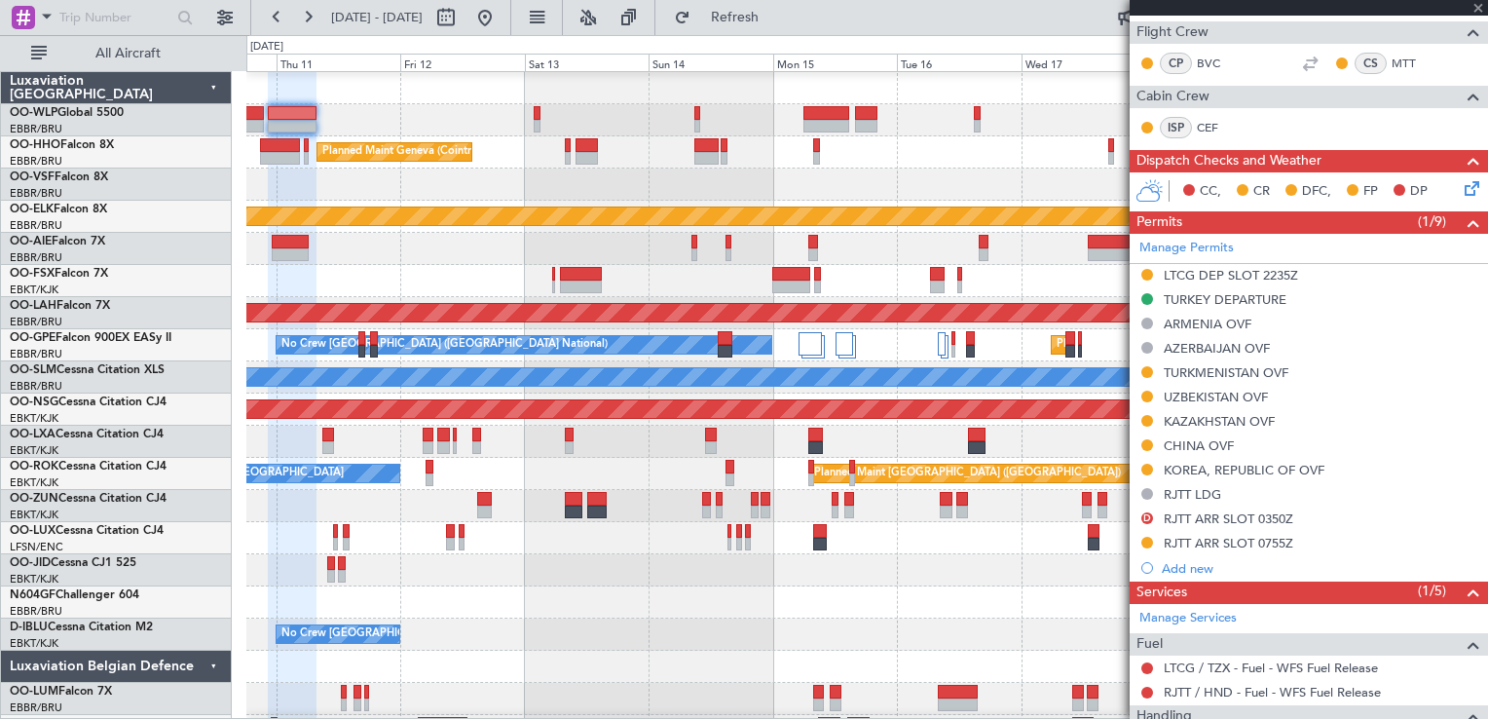
type input "1"
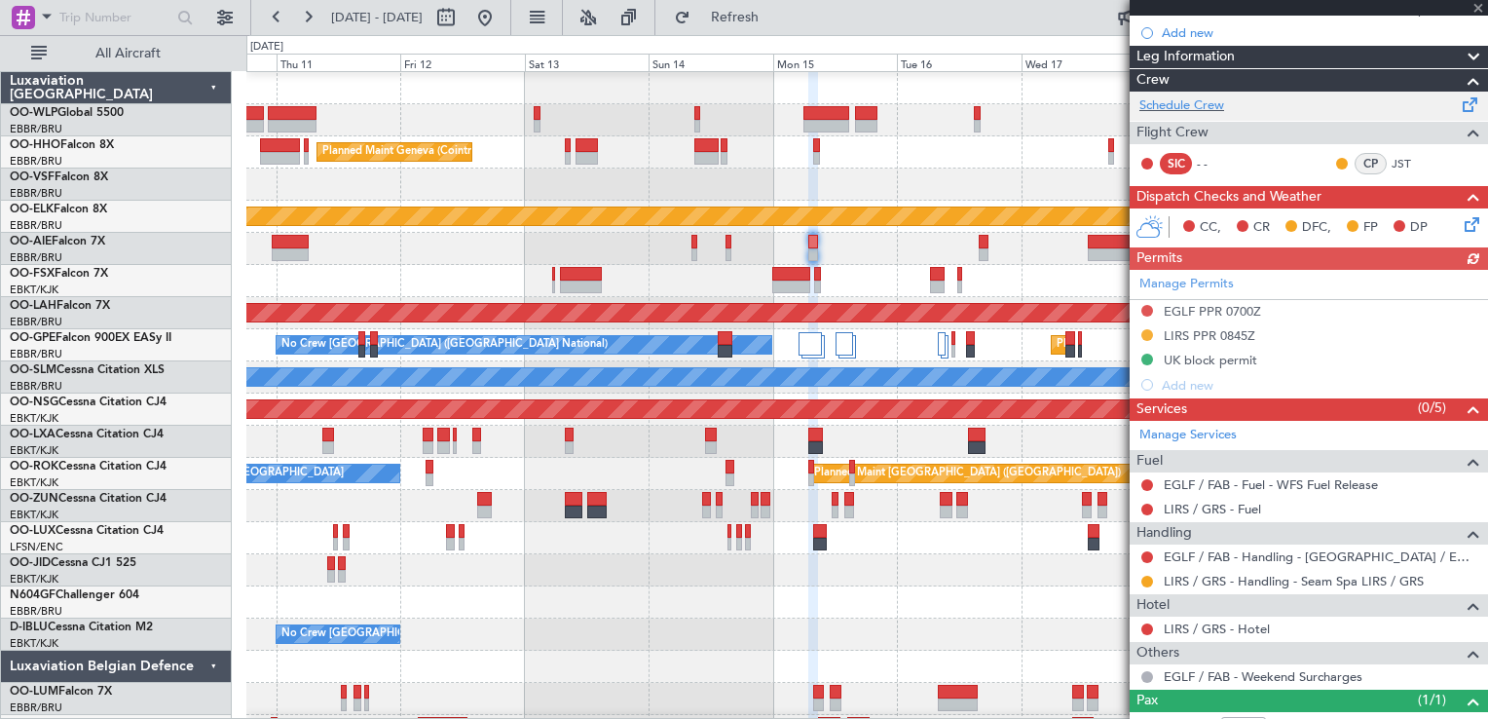
scroll to position [423, 0]
